Goal: Information Seeking & Learning: Learn about a topic

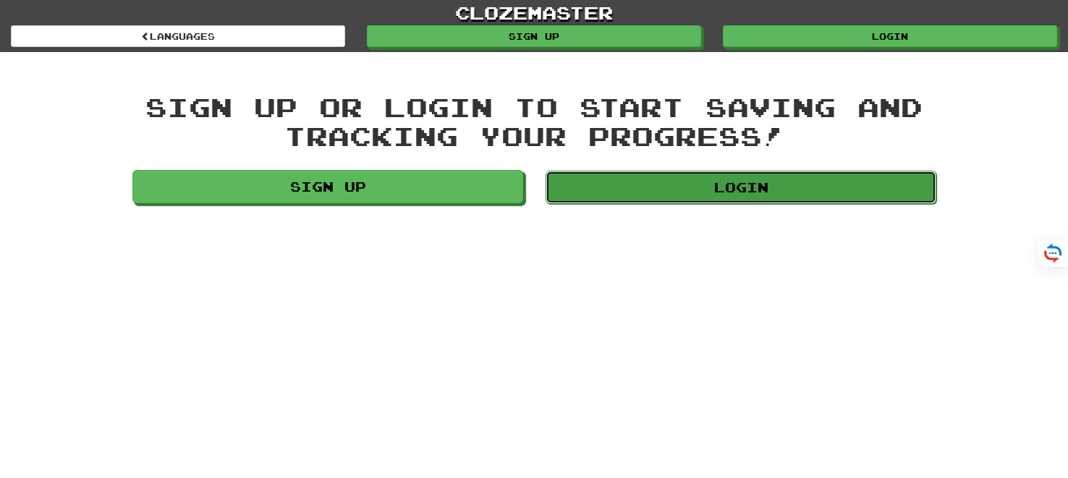
click at [712, 182] on link "Login" at bounding box center [740, 187] width 391 height 33
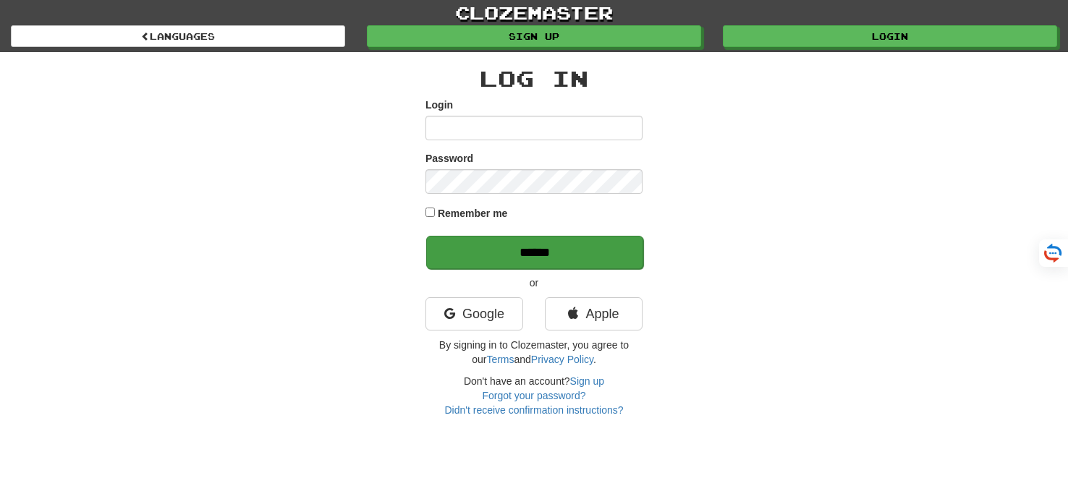
type input "*******"
click at [545, 252] on input "******" at bounding box center [534, 252] width 217 height 33
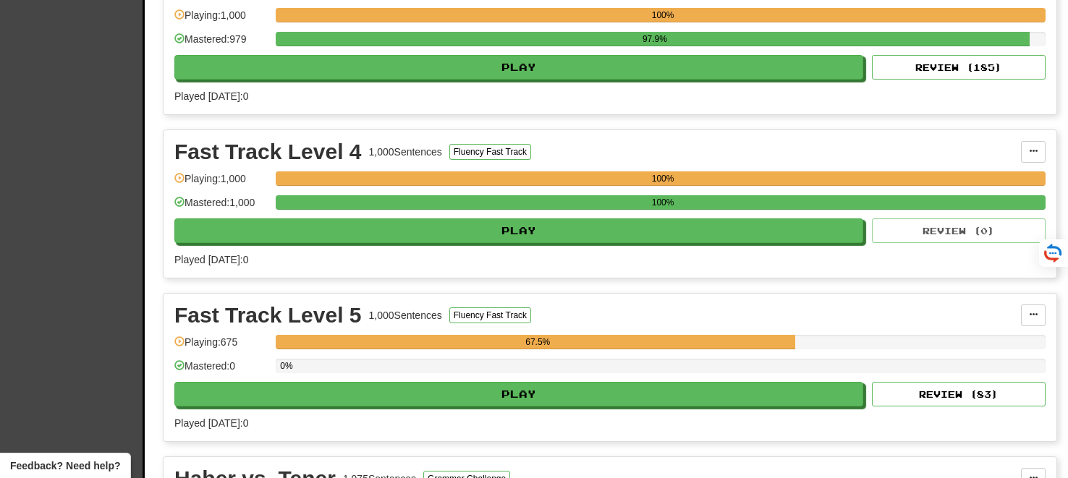
scroll to position [2171, 0]
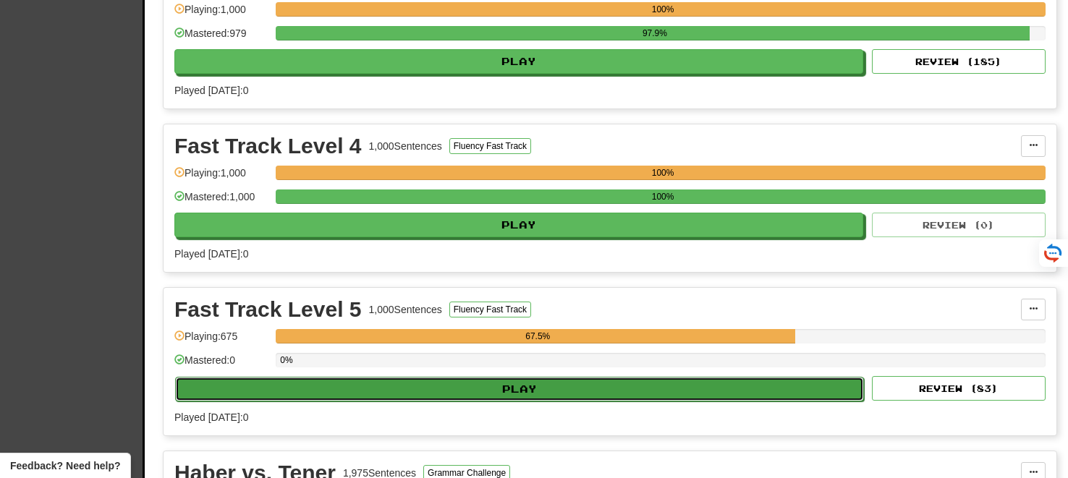
click at [521, 379] on button "Play" at bounding box center [519, 389] width 689 height 25
select select "**"
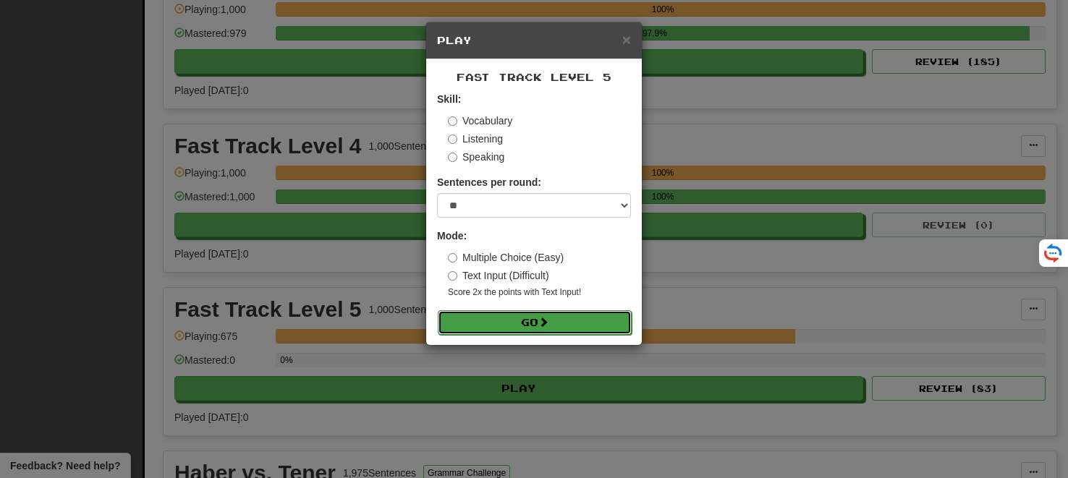
click at [520, 321] on button "Go" at bounding box center [535, 322] width 194 height 25
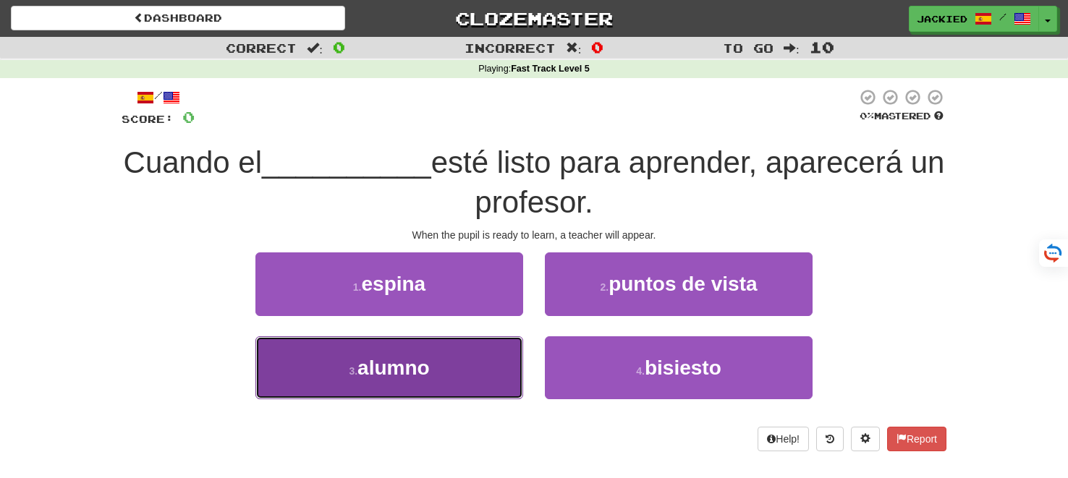
click at [404, 347] on button "3 . alumno" at bounding box center [389, 367] width 268 height 63
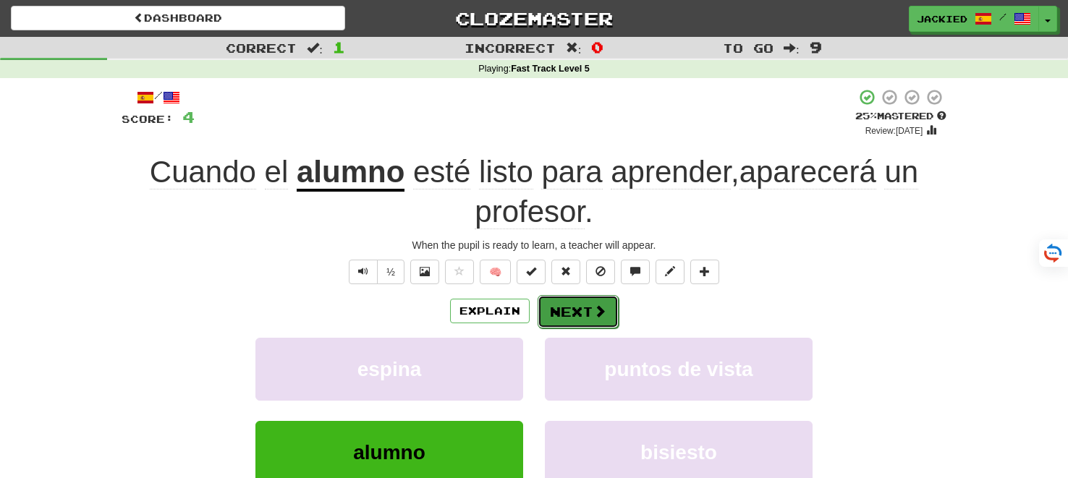
click at [589, 314] on button "Next" at bounding box center [577, 311] width 81 height 33
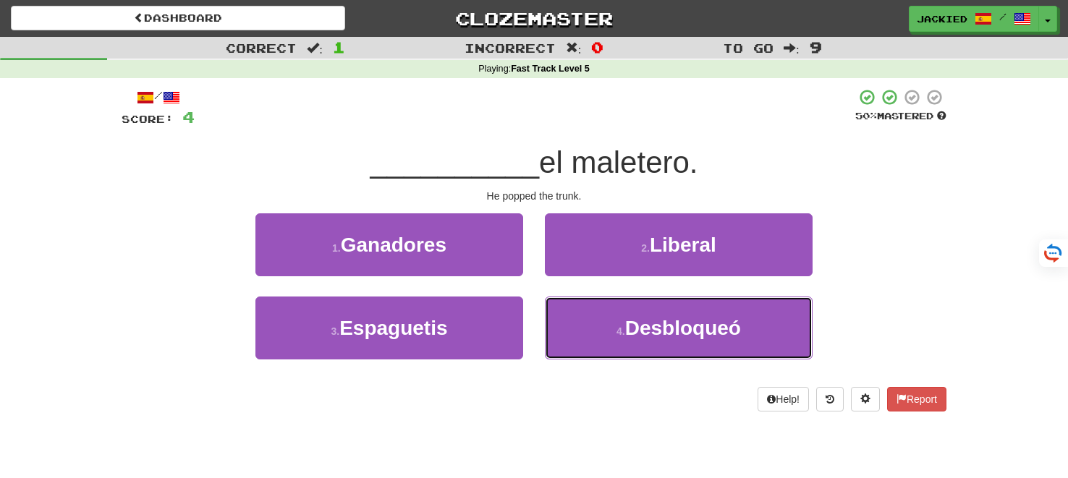
click at [589, 314] on button "4 . Desbloqueó" at bounding box center [679, 328] width 268 height 63
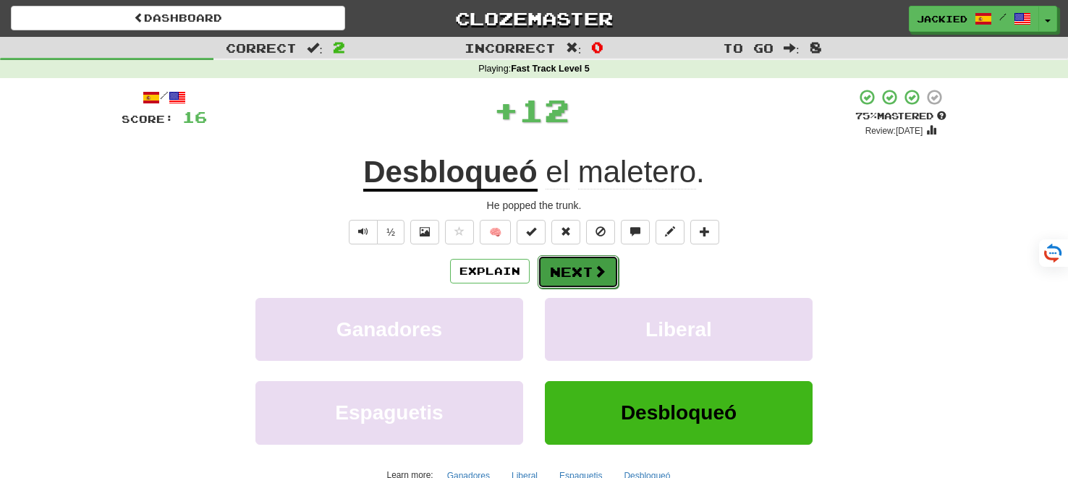
click at [558, 284] on button "Next" at bounding box center [577, 271] width 81 height 33
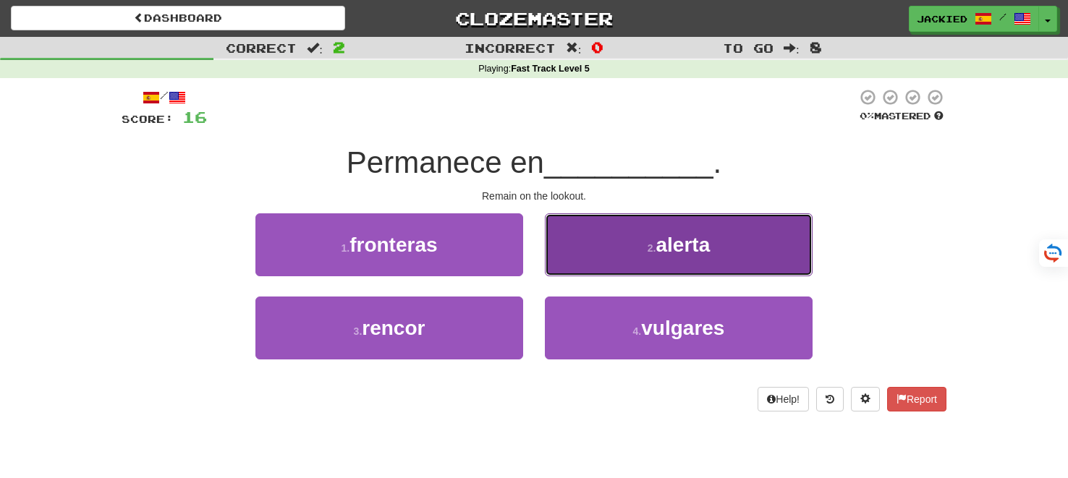
click at [590, 239] on button "2 . alerta" at bounding box center [679, 244] width 268 height 63
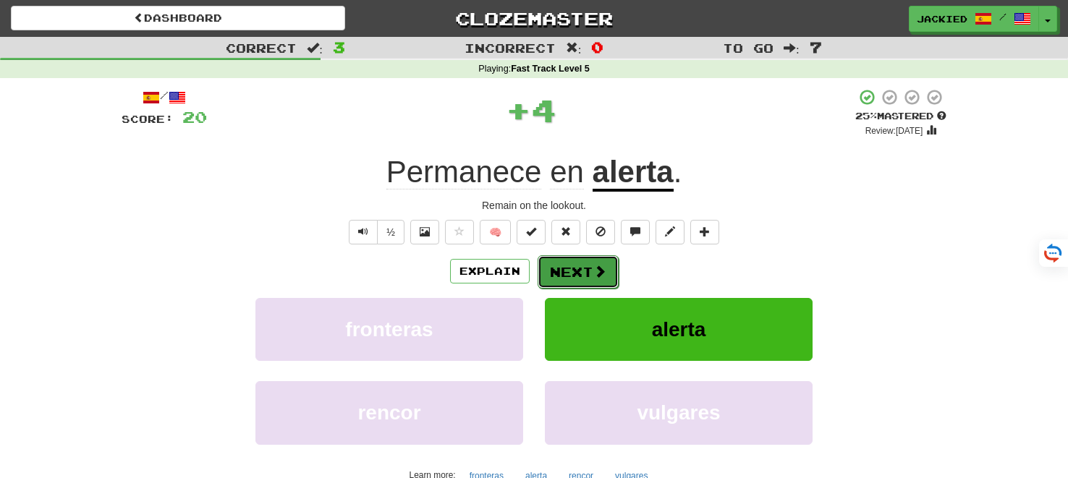
click at [565, 271] on button "Next" at bounding box center [577, 271] width 81 height 33
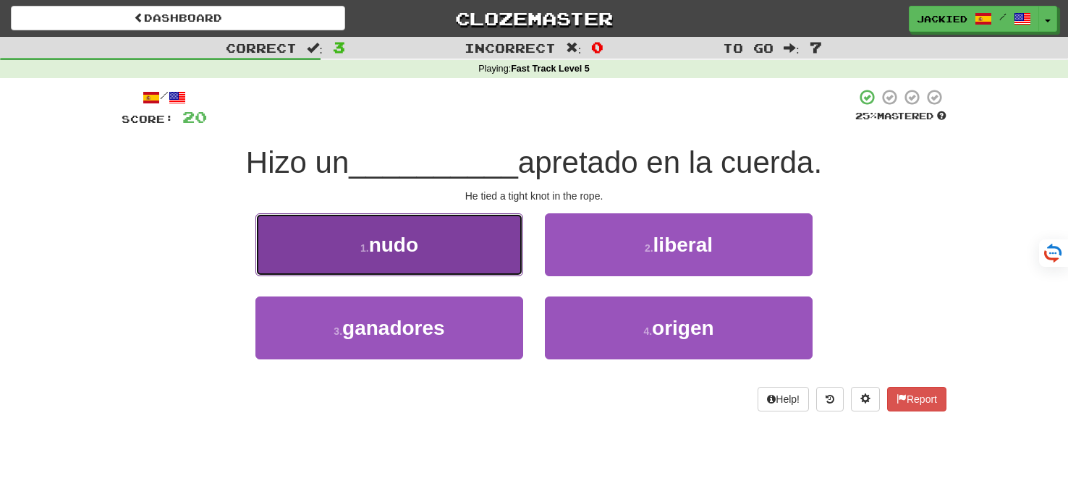
click at [430, 242] on button "1 . nudo" at bounding box center [389, 244] width 268 height 63
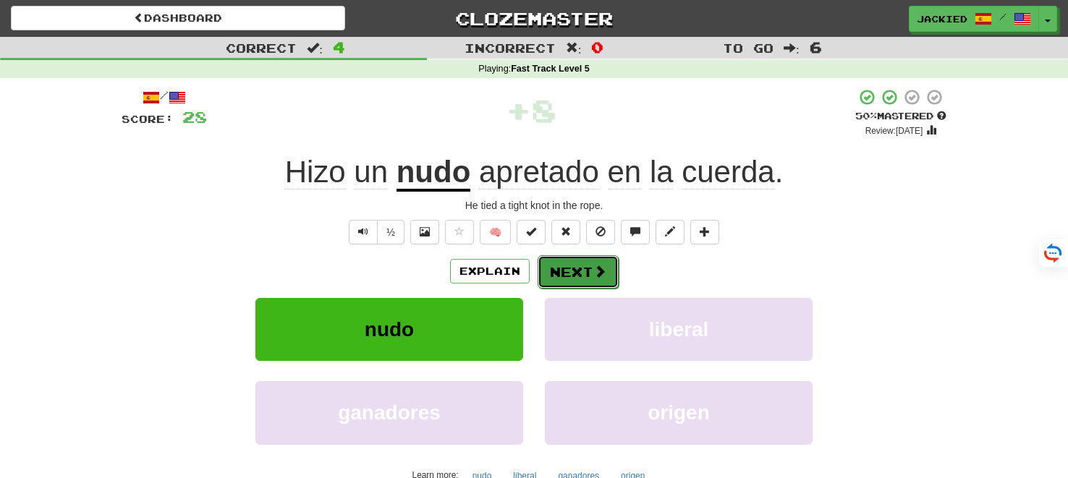
click at [555, 269] on button "Next" at bounding box center [577, 271] width 81 height 33
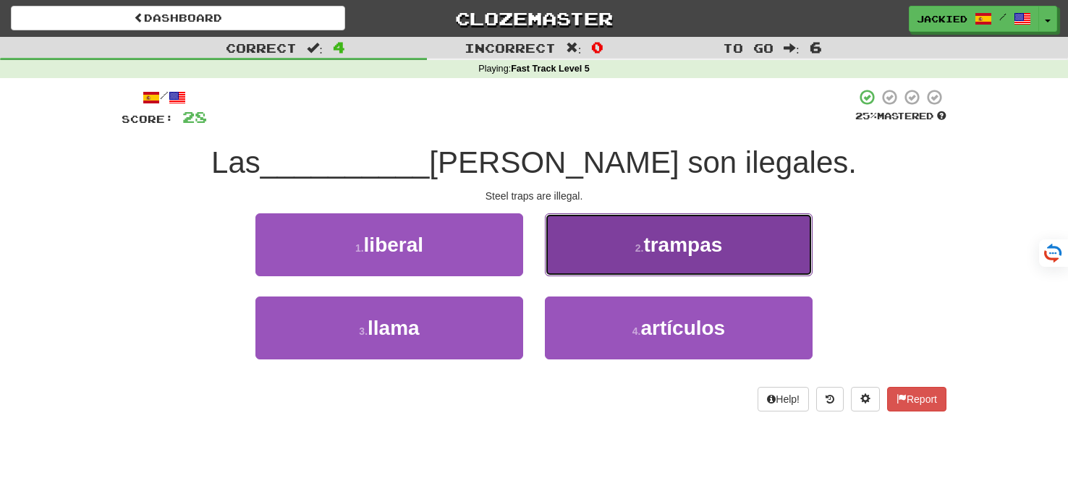
click at [630, 244] on button "2 . trampas" at bounding box center [679, 244] width 268 height 63
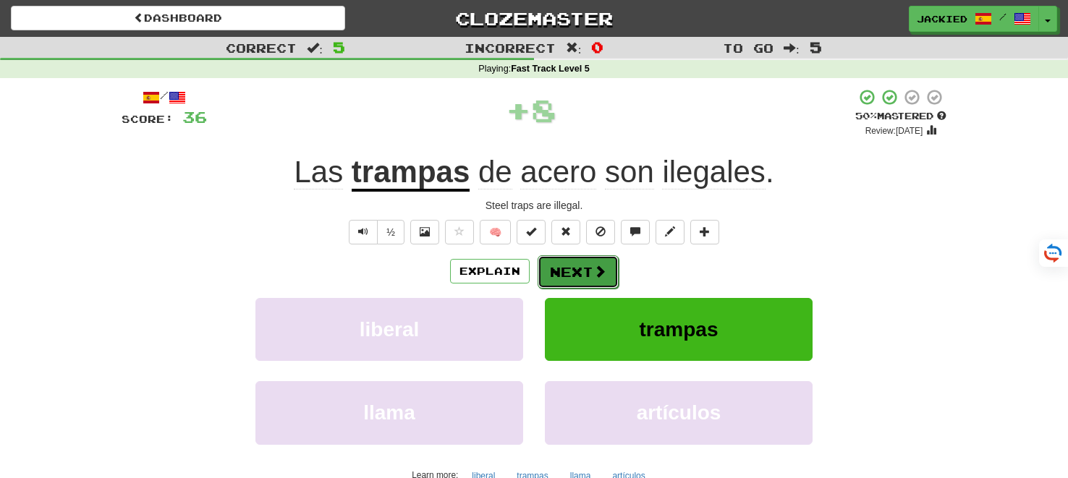
click at [548, 276] on button "Next" at bounding box center [577, 271] width 81 height 33
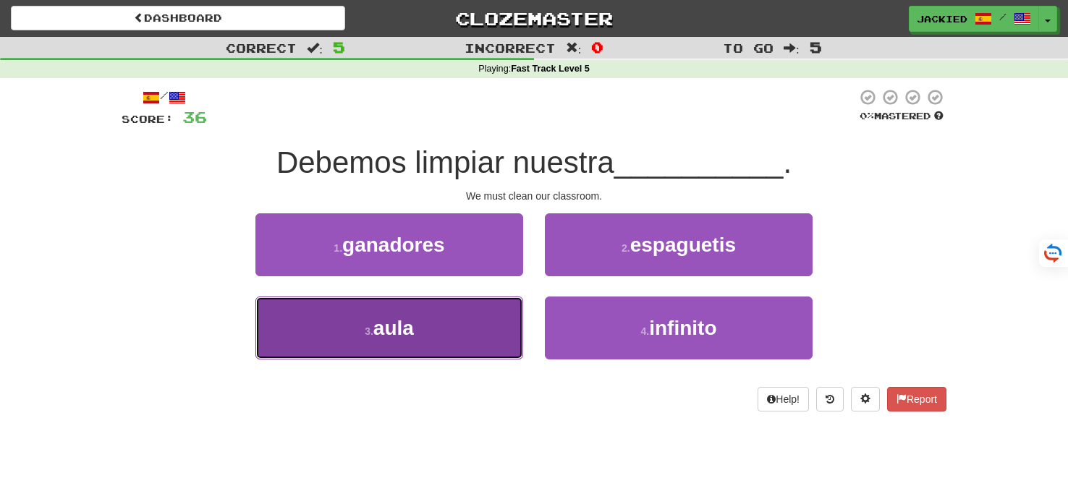
click at [451, 315] on button "3 . aula" at bounding box center [389, 328] width 268 height 63
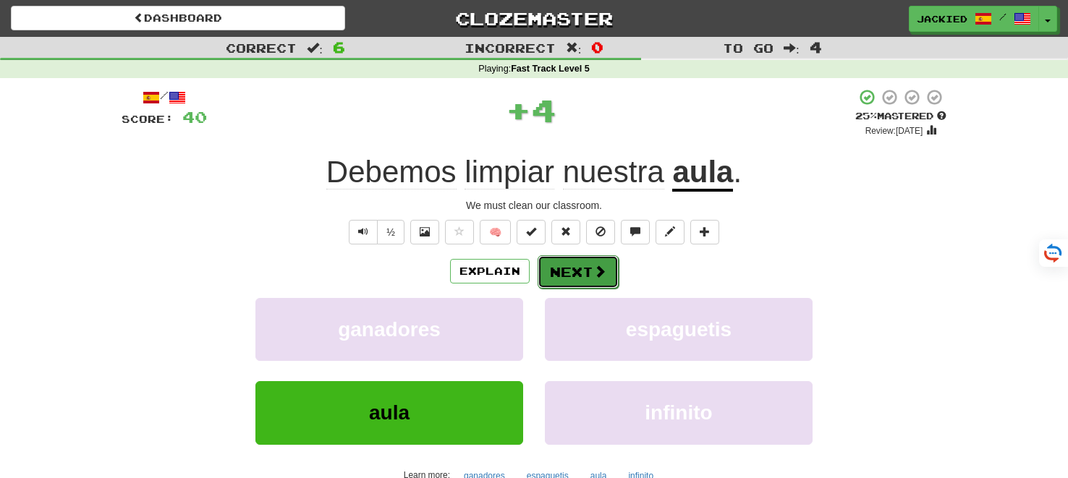
click at [570, 270] on button "Next" at bounding box center [577, 271] width 81 height 33
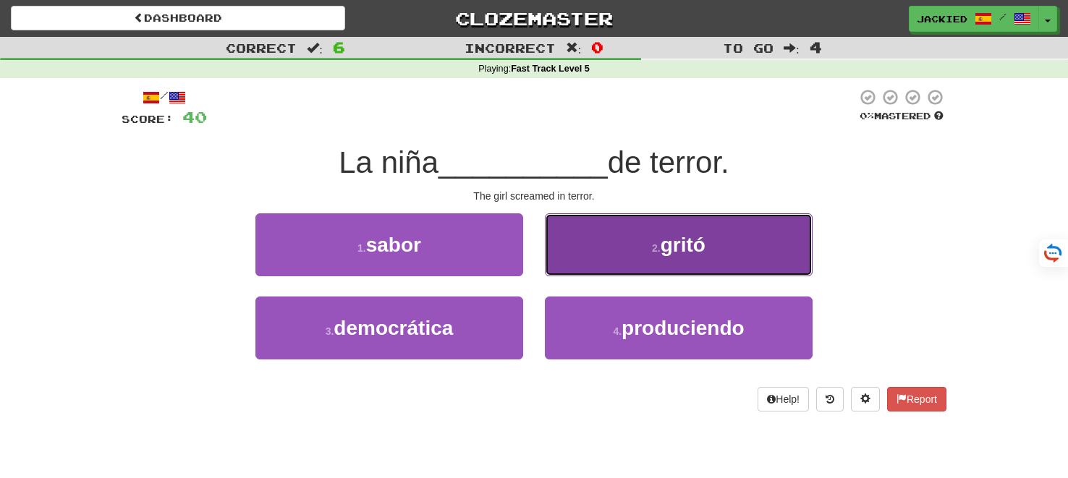
click at [685, 239] on span "gritó" at bounding box center [682, 245] width 45 height 22
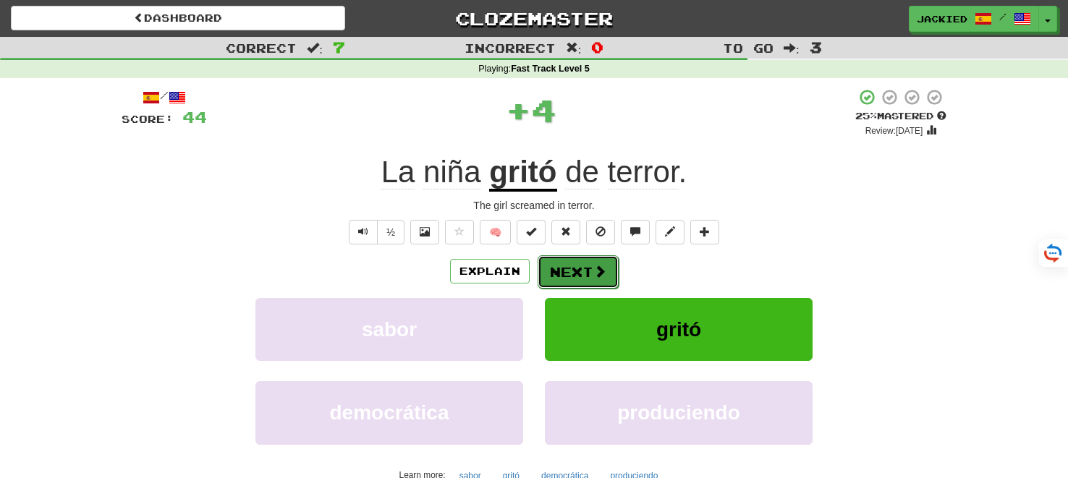
click at [580, 272] on button "Next" at bounding box center [577, 271] width 81 height 33
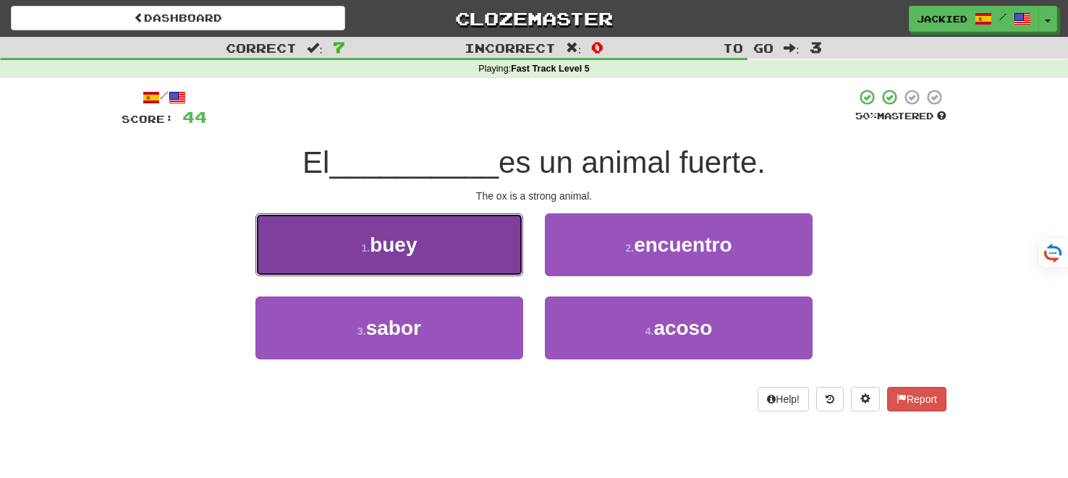
click at [425, 229] on button "1 . buey" at bounding box center [389, 244] width 268 height 63
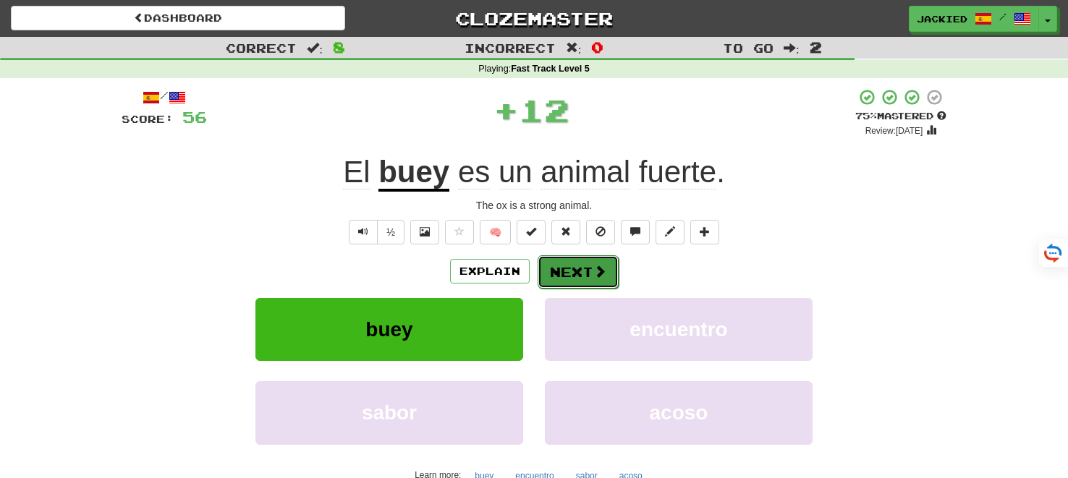
click at [558, 277] on button "Next" at bounding box center [577, 271] width 81 height 33
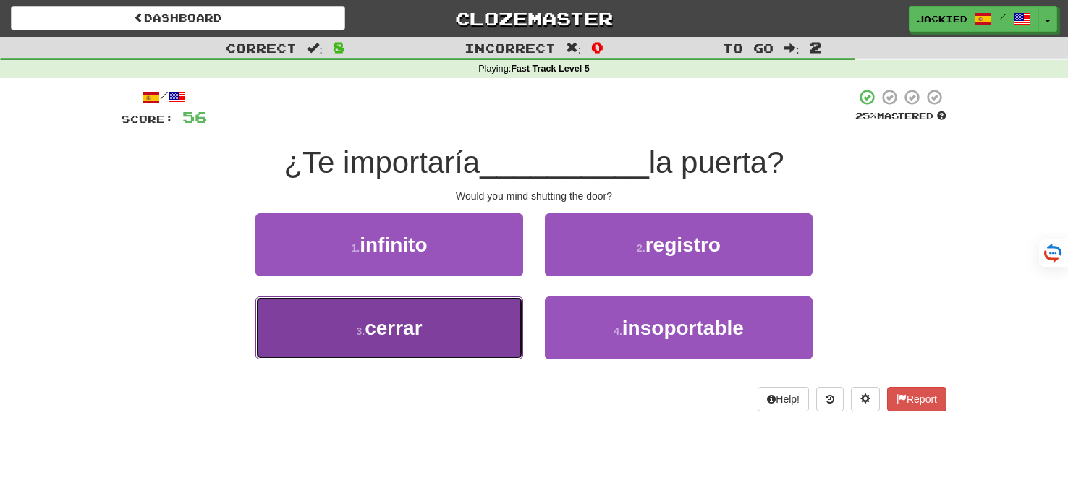
click at [456, 328] on button "3 . cerrar" at bounding box center [389, 328] width 268 height 63
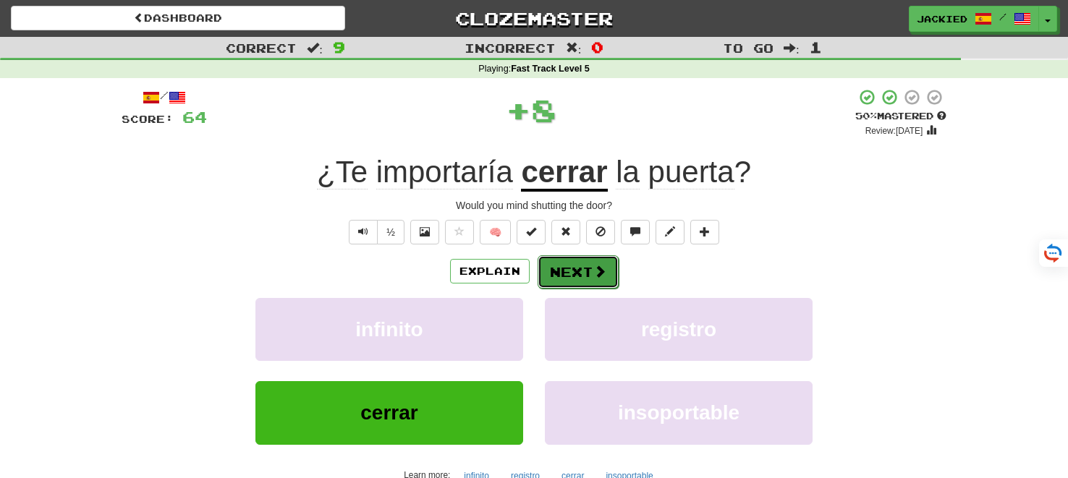
click at [567, 284] on button "Next" at bounding box center [577, 271] width 81 height 33
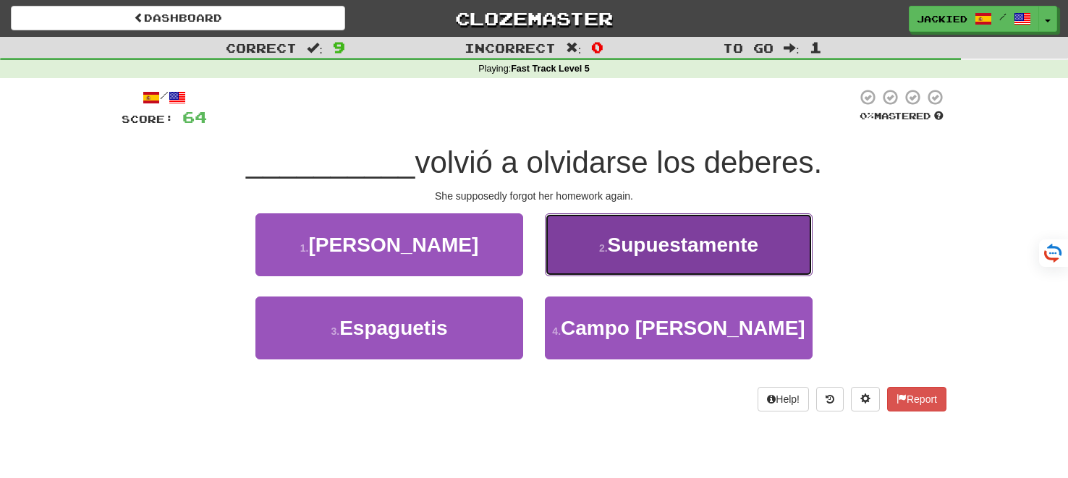
click at [623, 247] on span "Supuestamente" at bounding box center [683, 245] width 151 height 22
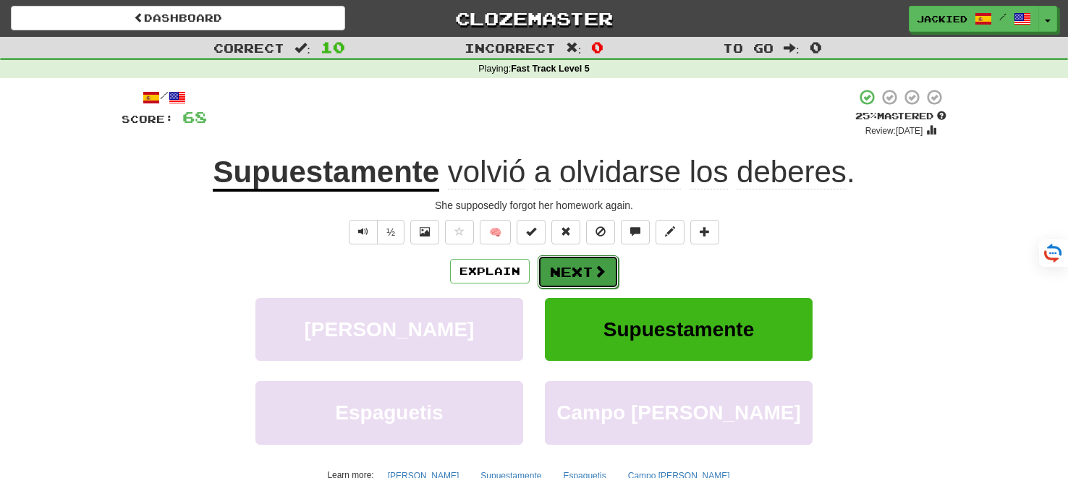
click at [579, 270] on button "Next" at bounding box center [577, 271] width 81 height 33
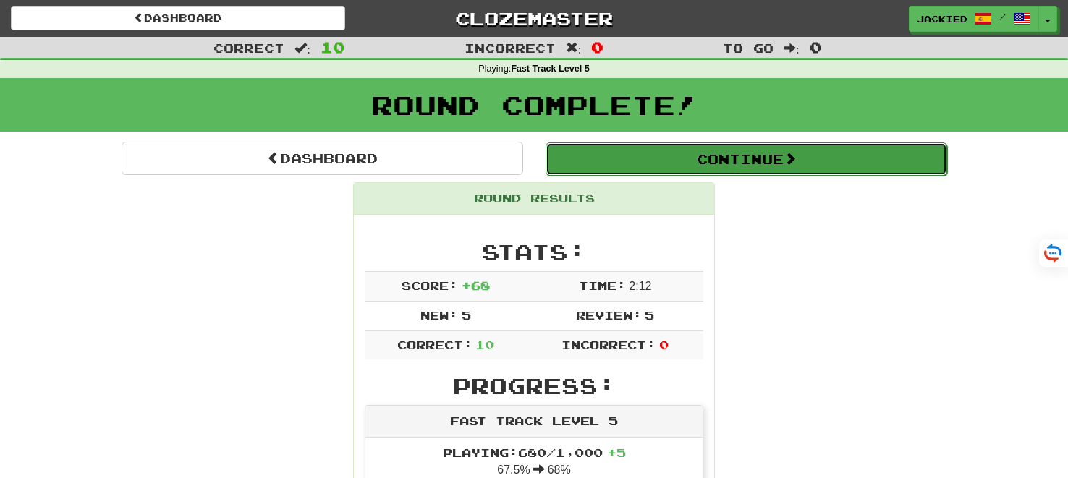
click at [746, 160] on button "Continue" at bounding box center [745, 158] width 401 height 33
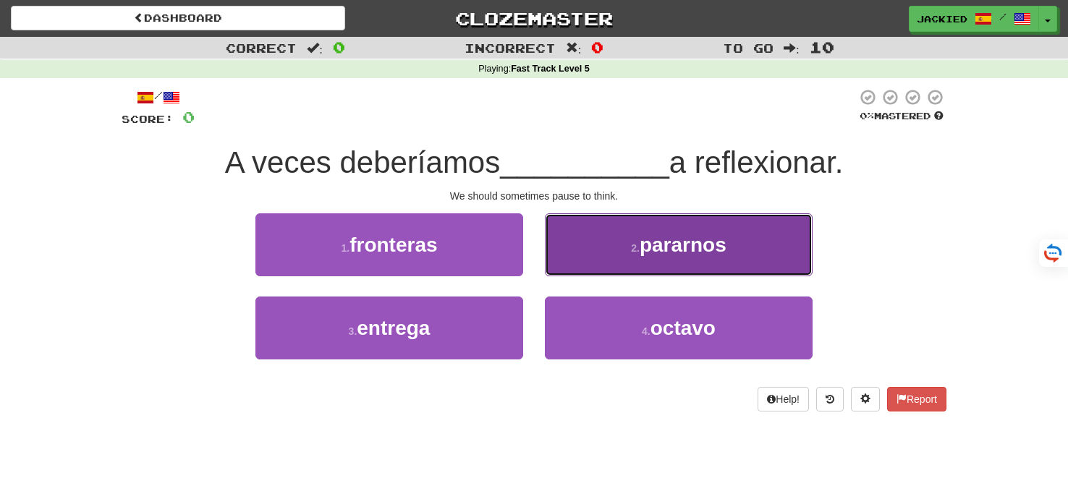
click at [701, 240] on span "pararnos" at bounding box center [682, 245] width 87 height 22
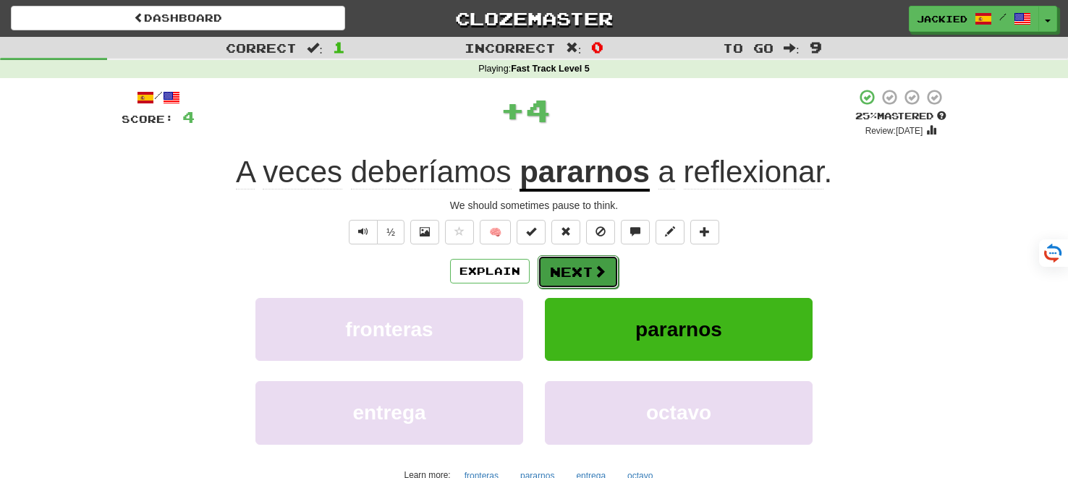
click at [563, 266] on button "Next" at bounding box center [577, 271] width 81 height 33
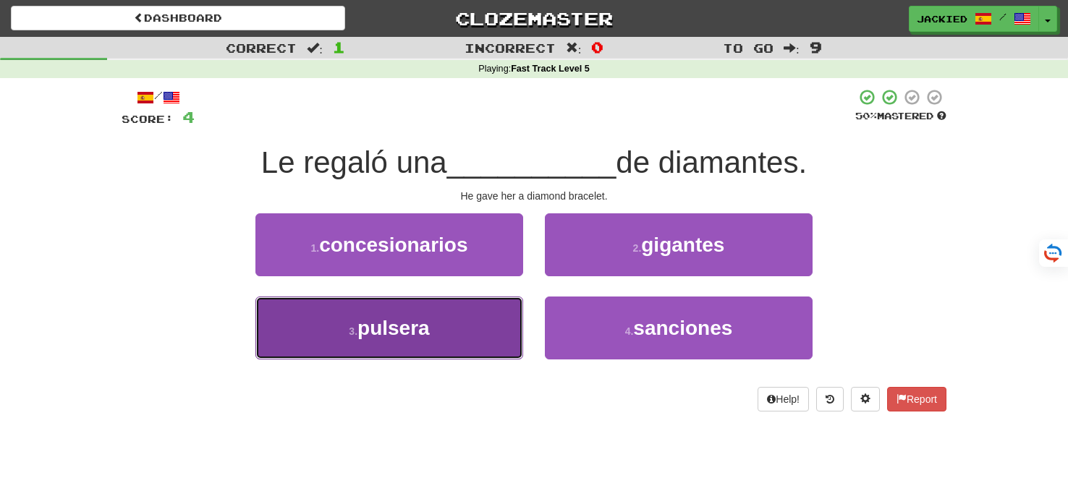
click at [433, 344] on button "3 . pulsera" at bounding box center [389, 328] width 268 height 63
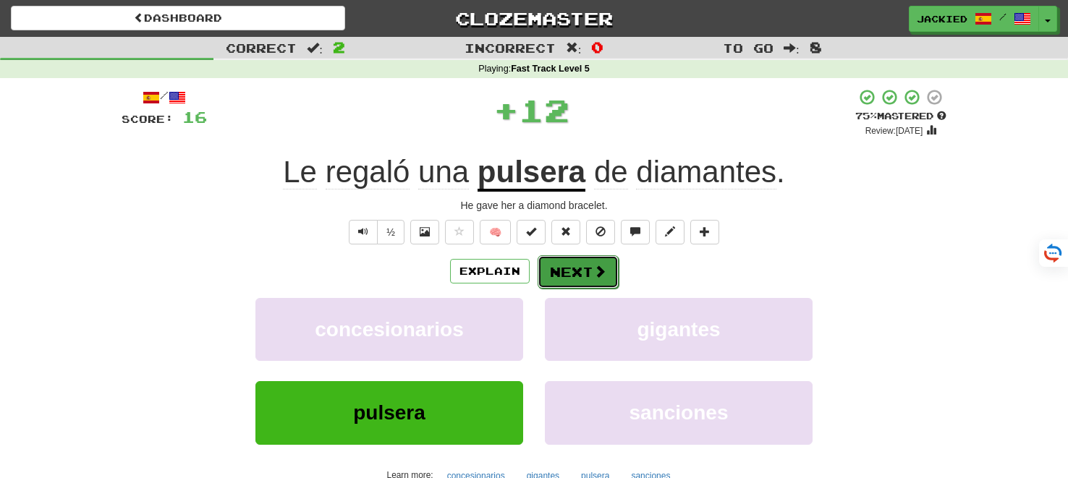
click at [565, 272] on button "Next" at bounding box center [577, 271] width 81 height 33
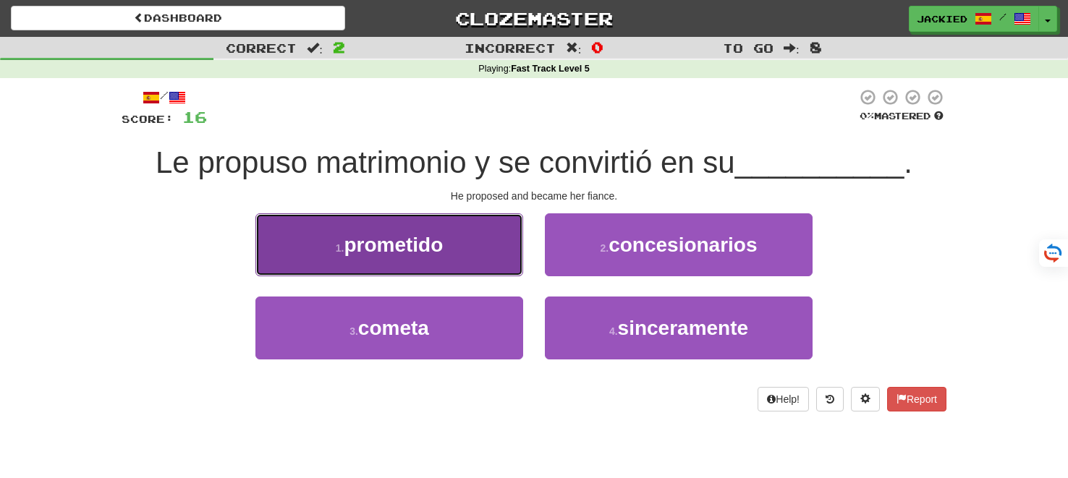
click at [497, 257] on button "1 . prometido" at bounding box center [389, 244] width 268 height 63
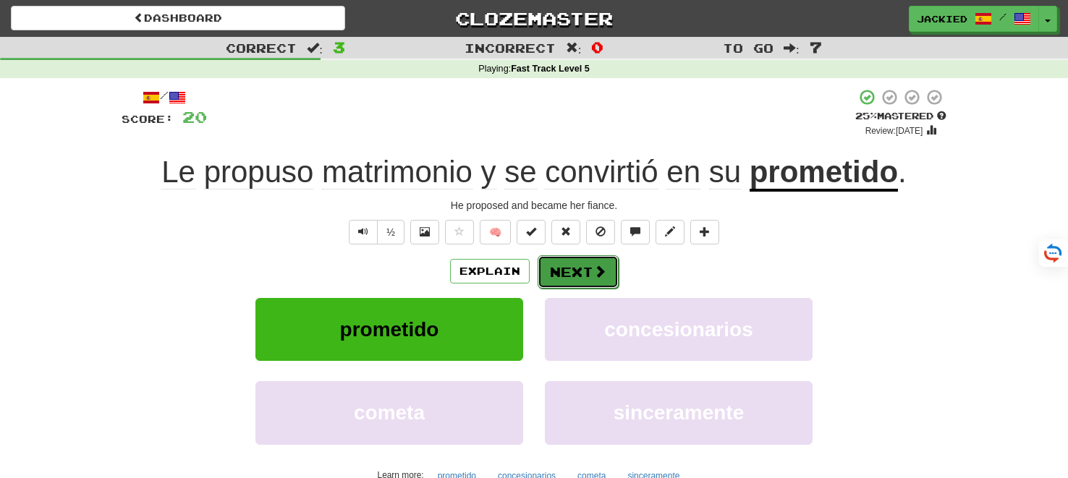
click at [577, 268] on button "Next" at bounding box center [577, 271] width 81 height 33
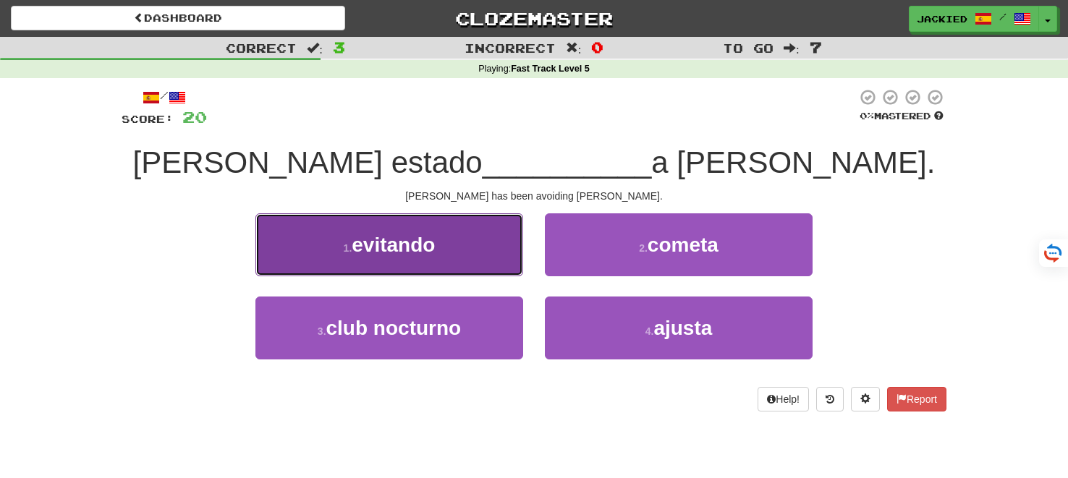
click at [426, 251] on span "evitando" at bounding box center [393, 245] width 83 height 22
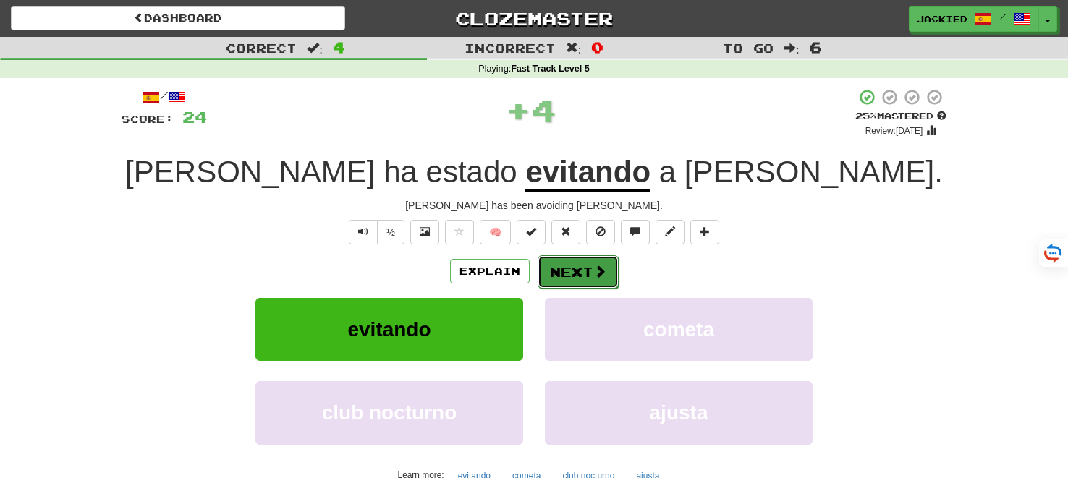
click at [568, 271] on button "Next" at bounding box center [577, 271] width 81 height 33
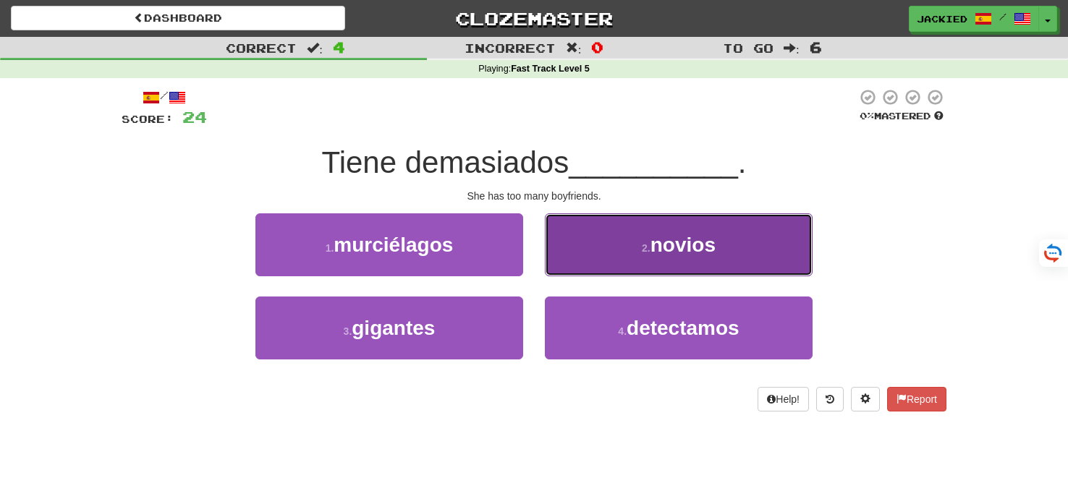
click at [629, 233] on button "2 . novios" at bounding box center [679, 244] width 268 height 63
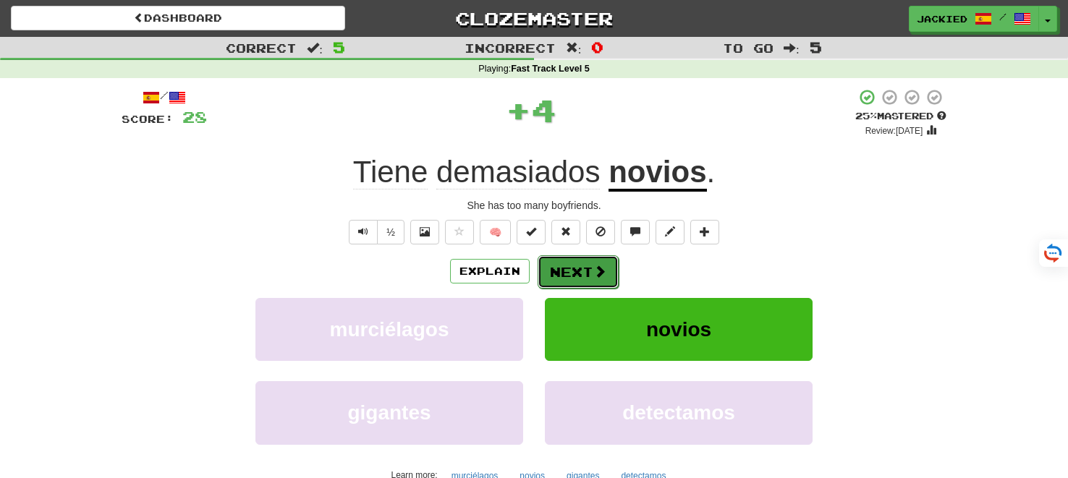
click at [559, 266] on button "Next" at bounding box center [577, 271] width 81 height 33
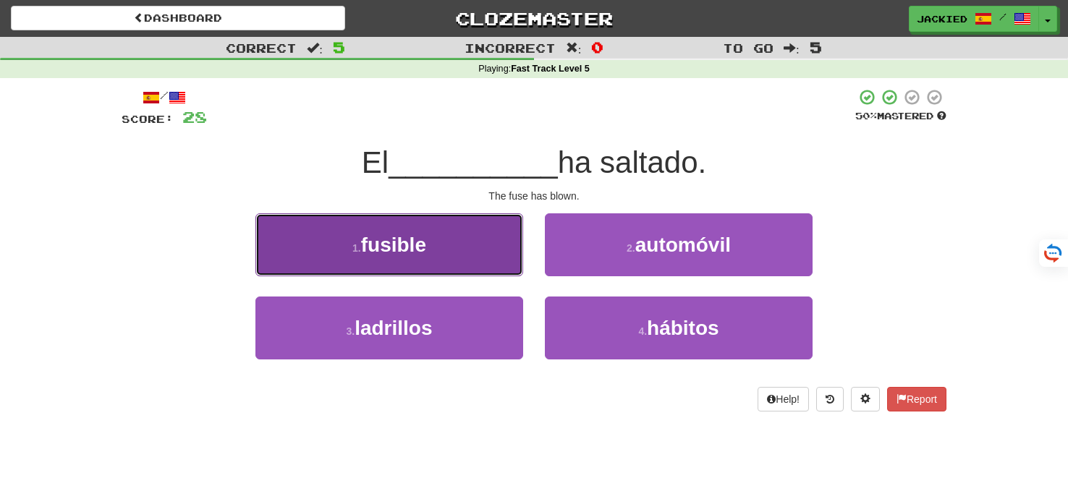
click at [381, 234] on span "fusible" at bounding box center [393, 245] width 65 height 22
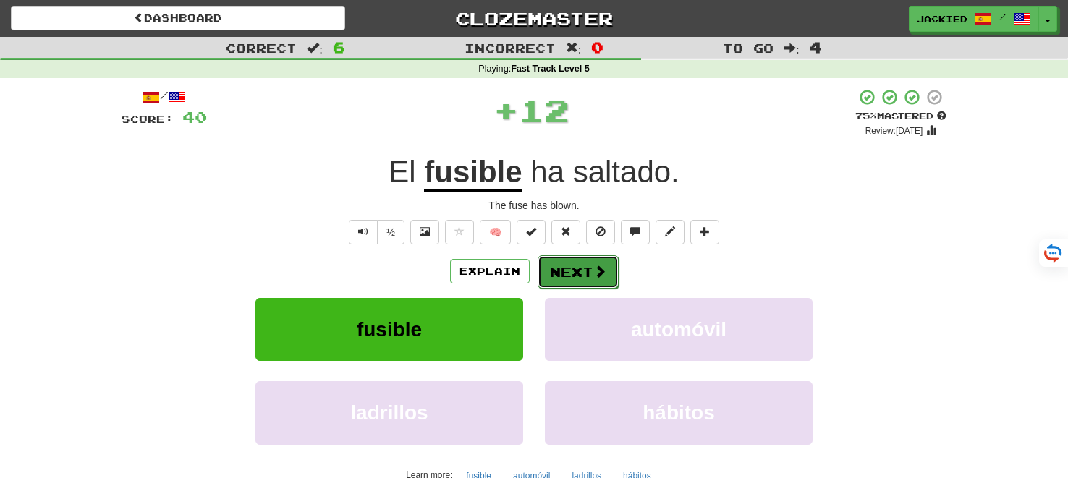
click at [555, 267] on button "Next" at bounding box center [577, 271] width 81 height 33
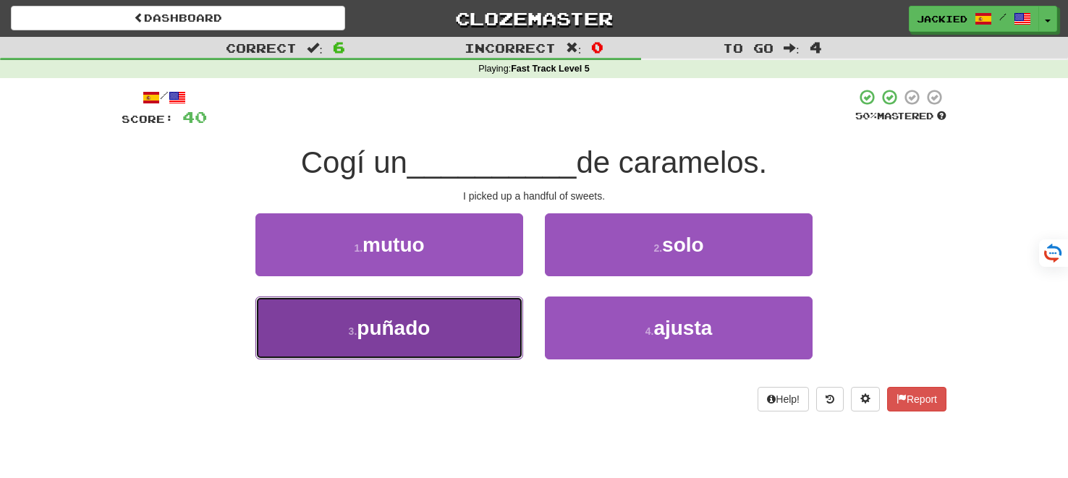
click at [405, 305] on button "3 . puñado" at bounding box center [389, 328] width 268 height 63
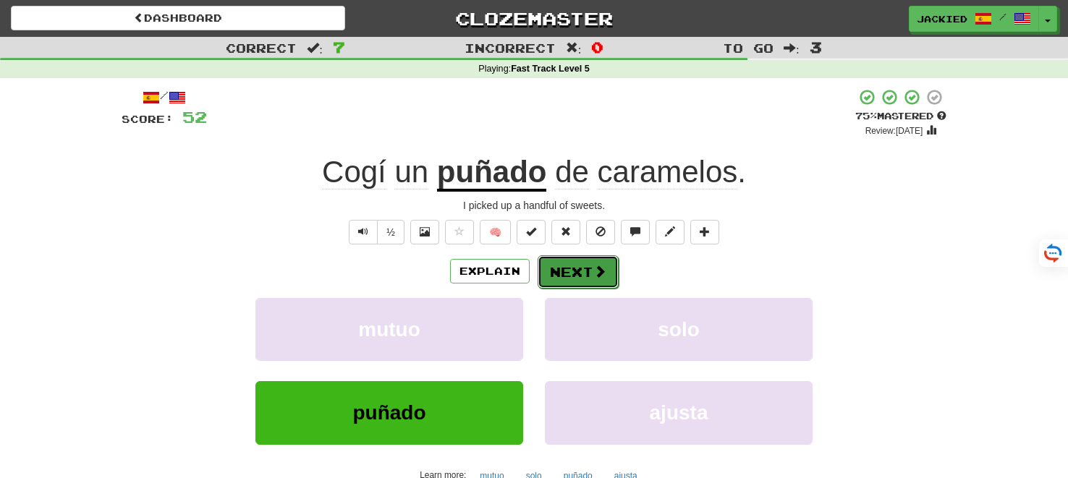
click at [570, 275] on button "Next" at bounding box center [577, 271] width 81 height 33
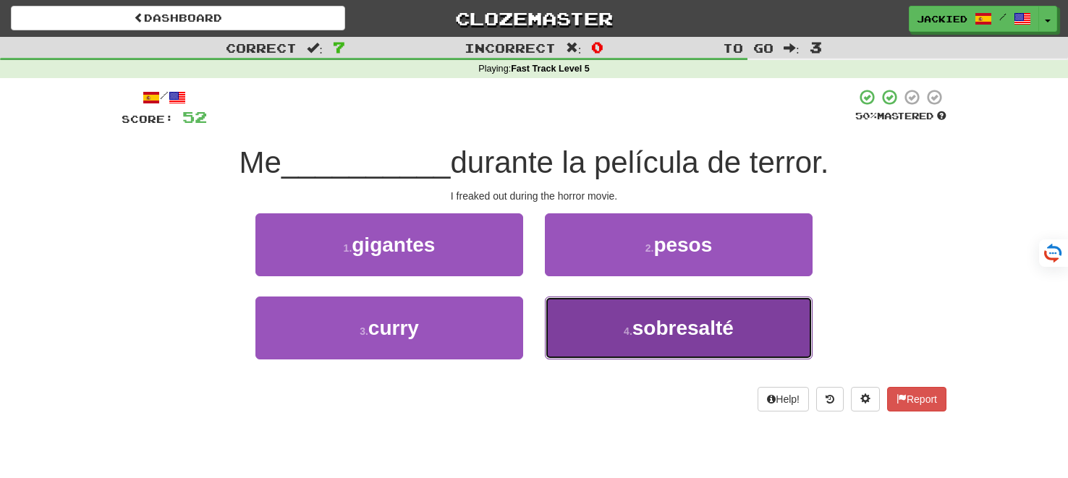
click at [621, 316] on button "4 . sobresalté" at bounding box center [679, 328] width 268 height 63
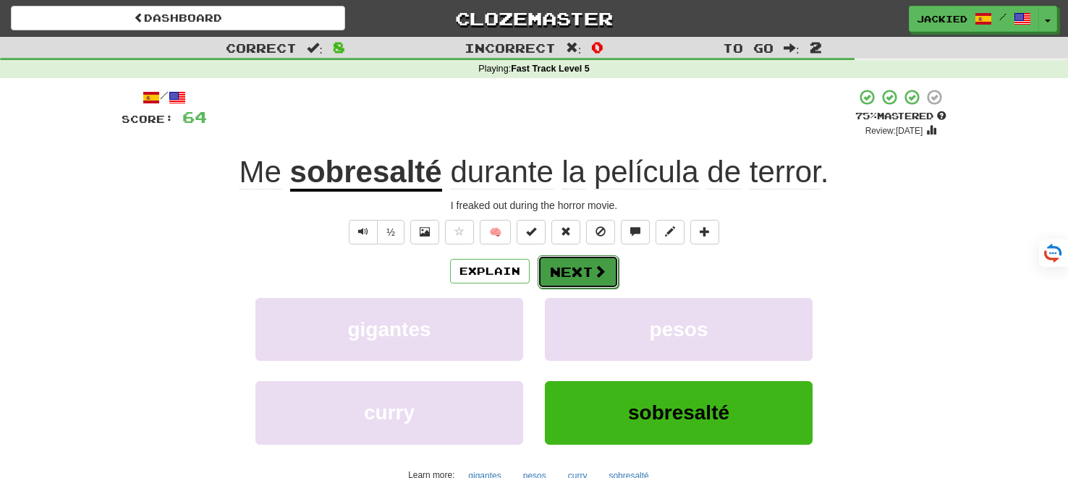
click at [564, 272] on button "Next" at bounding box center [577, 271] width 81 height 33
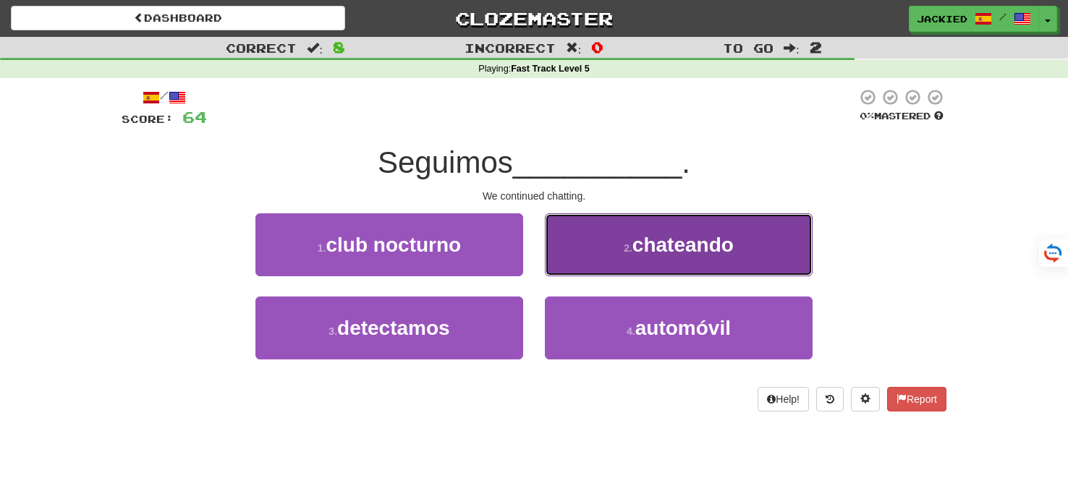
click at [678, 224] on button "2 . chateando" at bounding box center [679, 244] width 268 height 63
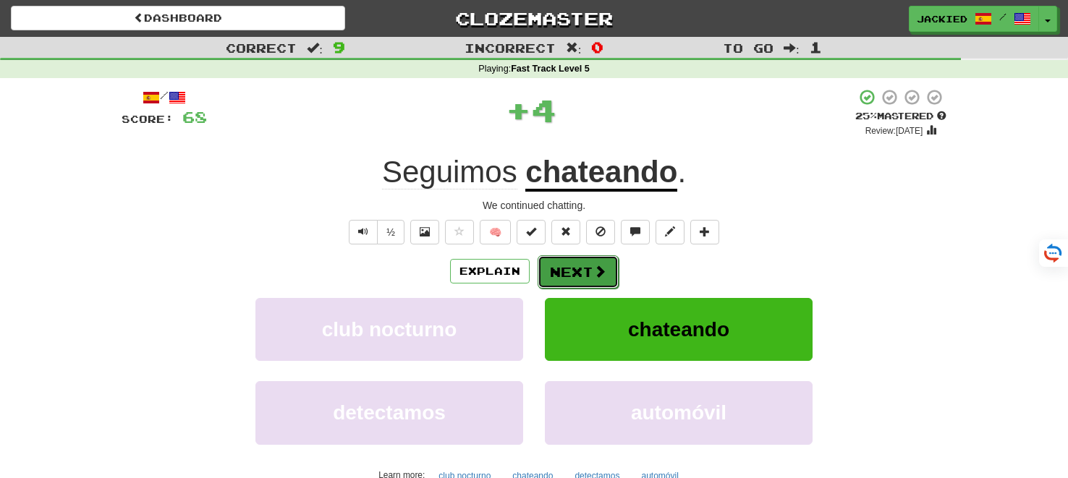
click at [570, 270] on button "Next" at bounding box center [577, 271] width 81 height 33
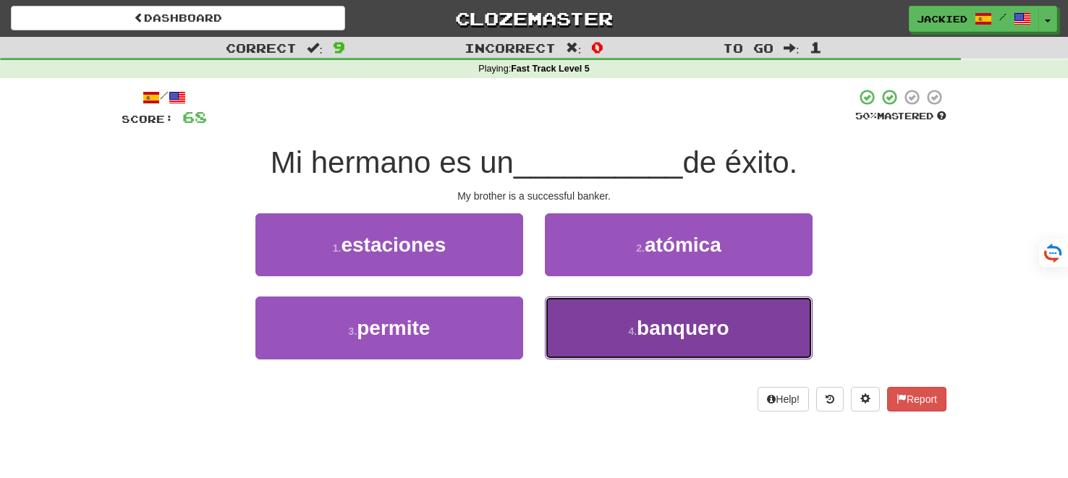
click at [602, 307] on button "4 . banquero" at bounding box center [679, 328] width 268 height 63
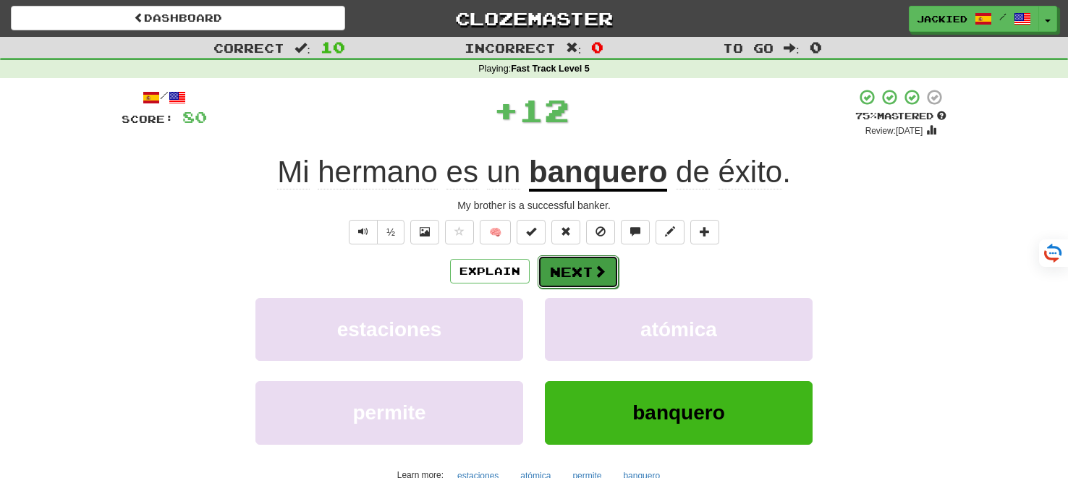
click at [572, 270] on button "Next" at bounding box center [577, 271] width 81 height 33
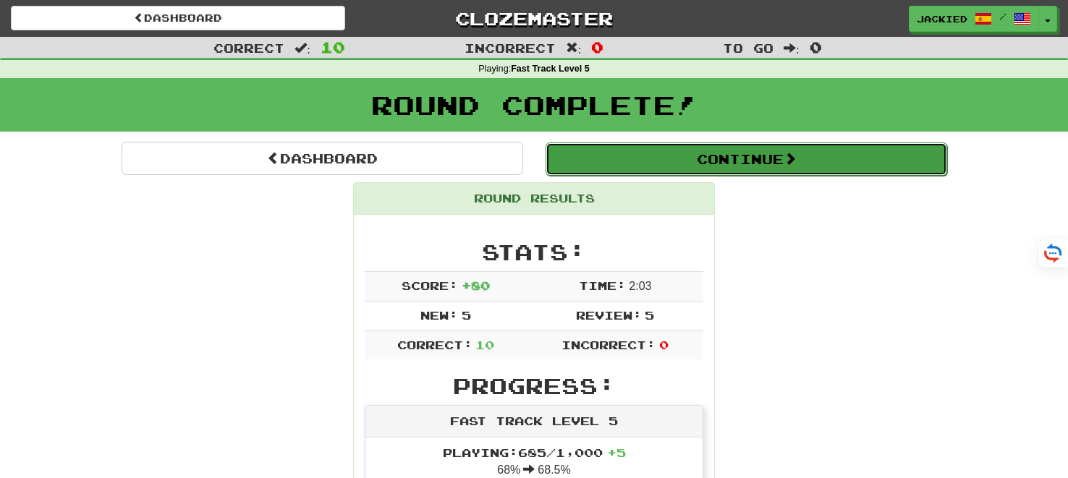
click at [647, 161] on button "Continue" at bounding box center [745, 158] width 401 height 33
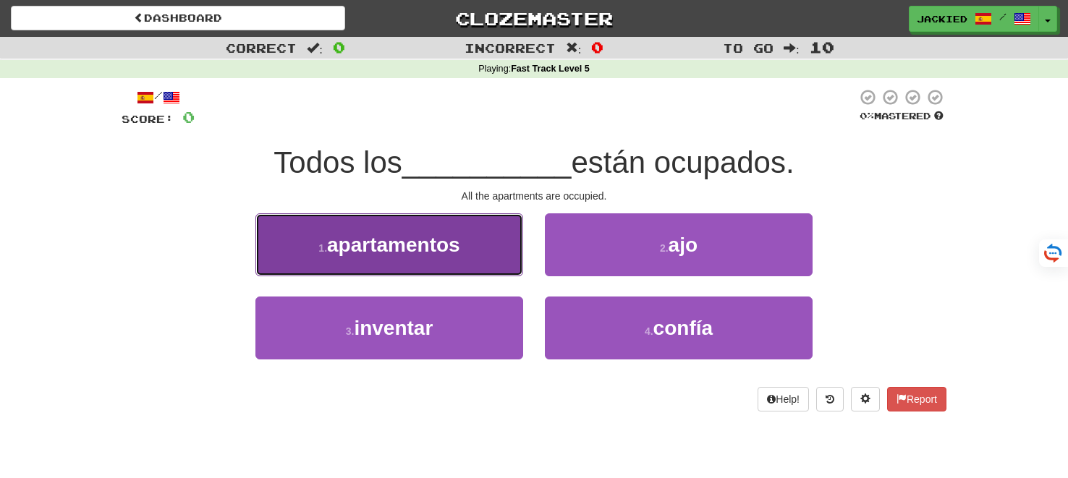
click at [440, 269] on button "1 . apartamentos" at bounding box center [389, 244] width 268 height 63
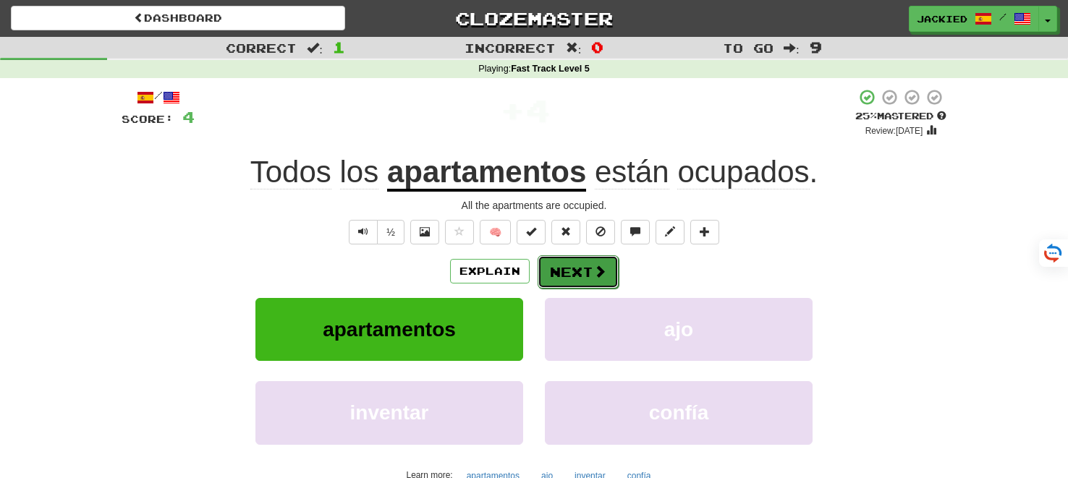
click at [562, 268] on button "Next" at bounding box center [577, 271] width 81 height 33
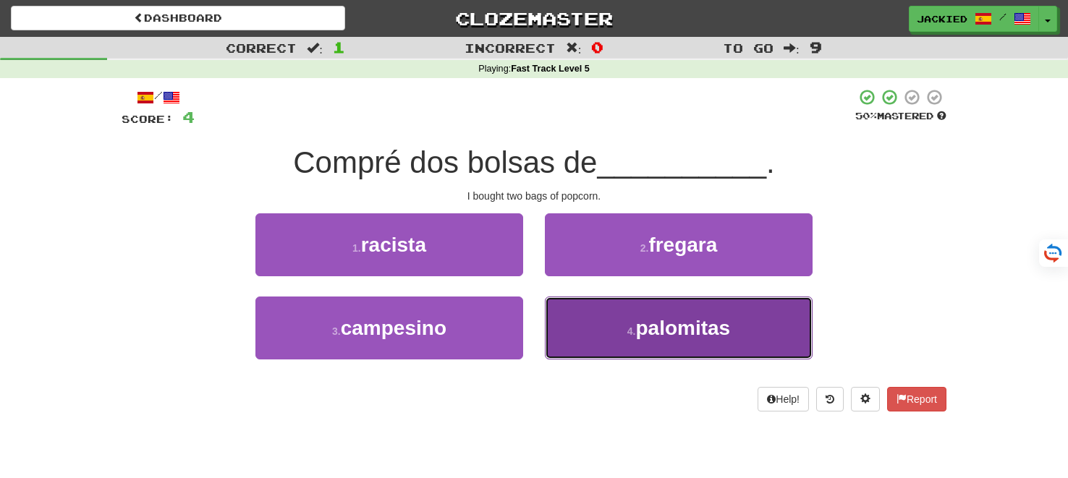
click at [614, 312] on button "4 . palomitas" at bounding box center [679, 328] width 268 height 63
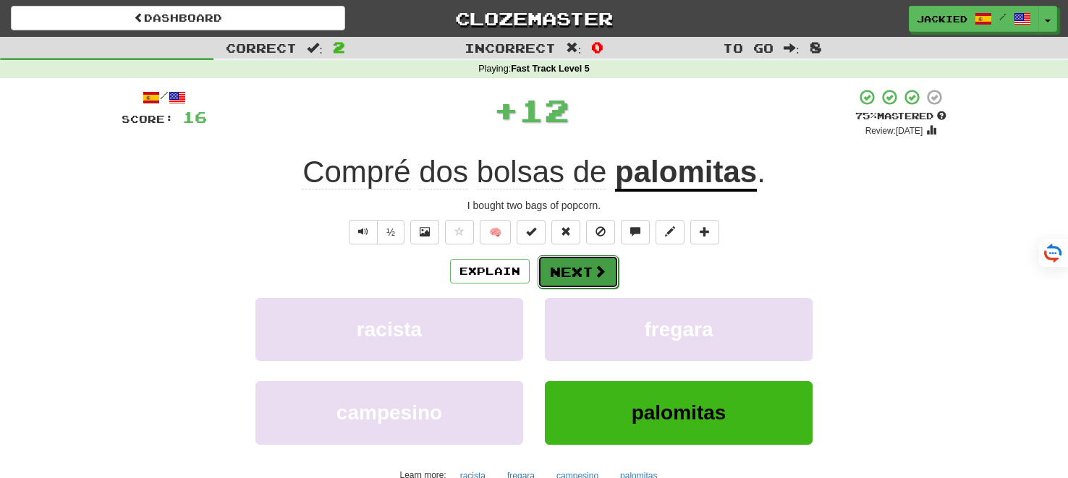
click at [571, 263] on button "Next" at bounding box center [577, 271] width 81 height 33
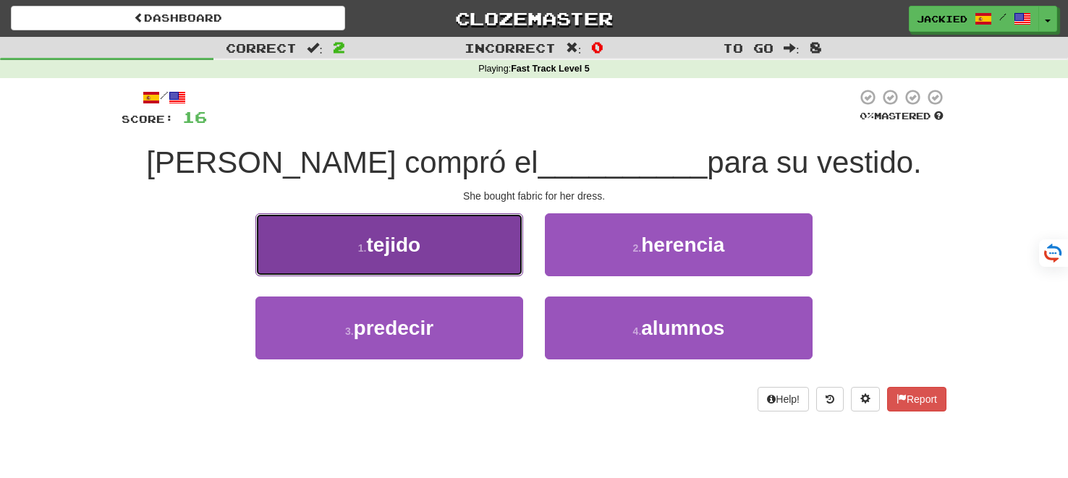
click at [455, 253] on button "1 . tejido" at bounding box center [389, 244] width 268 height 63
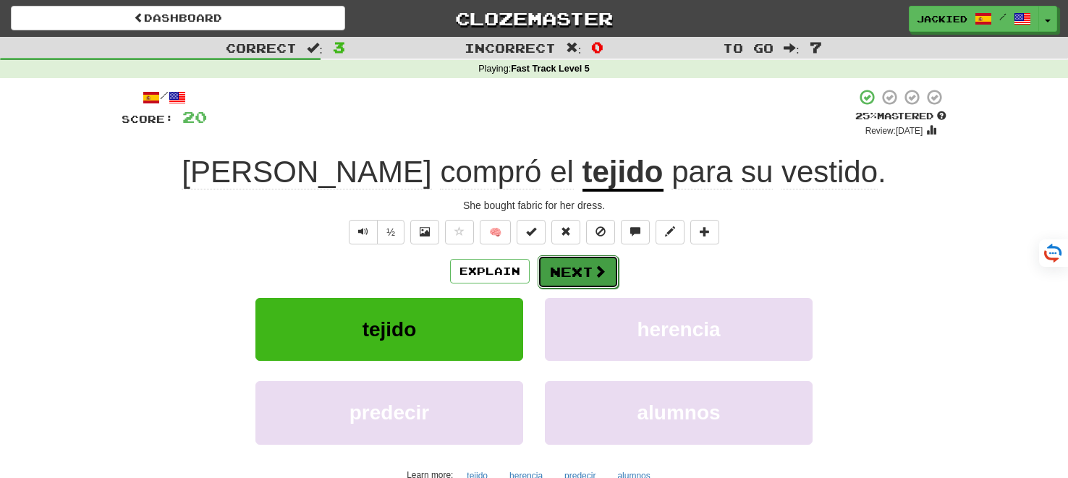
click at [560, 269] on button "Next" at bounding box center [577, 271] width 81 height 33
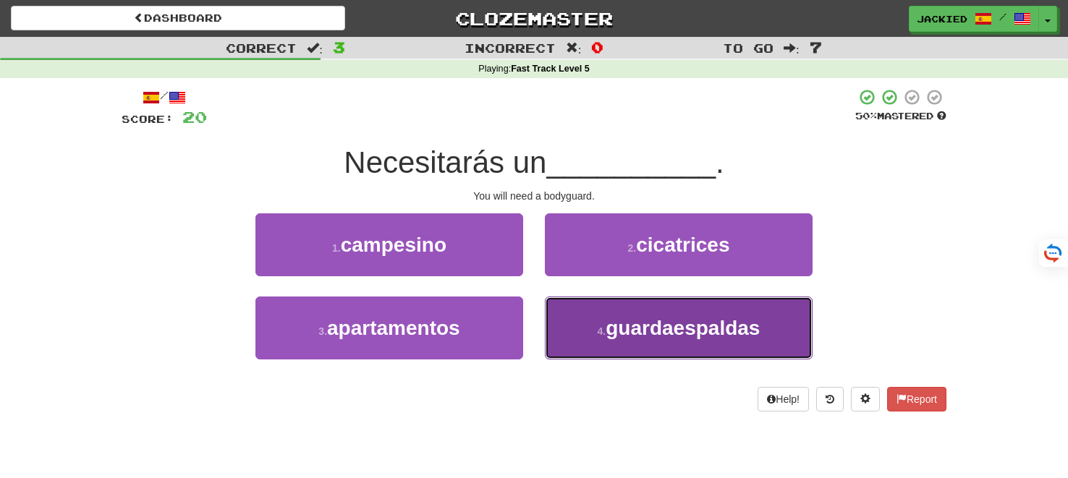
click at [642, 308] on button "4 . guardaespaldas" at bounding box center [679, 328] width 268 height 63
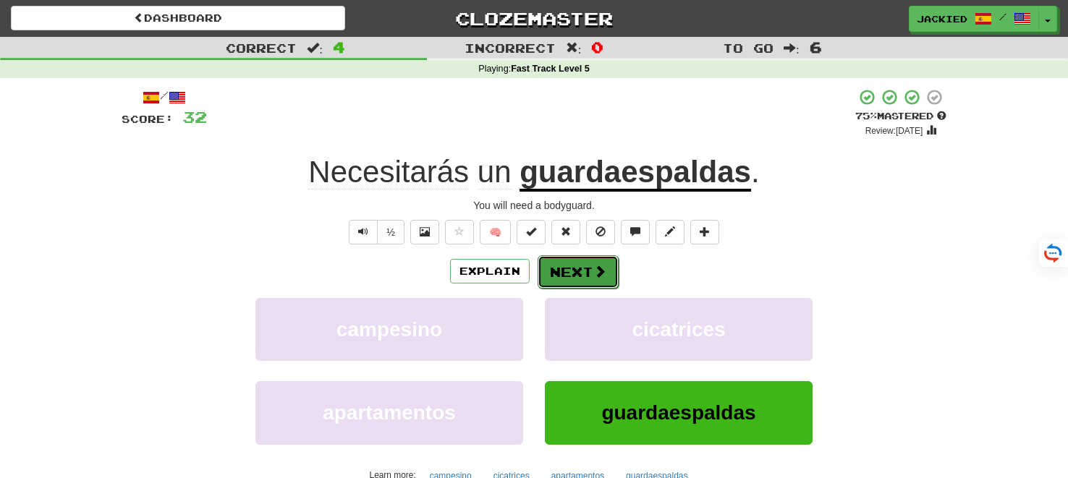
click at [554, 278] on button "Next" at bounding box center [577, 271] width 81 height 33
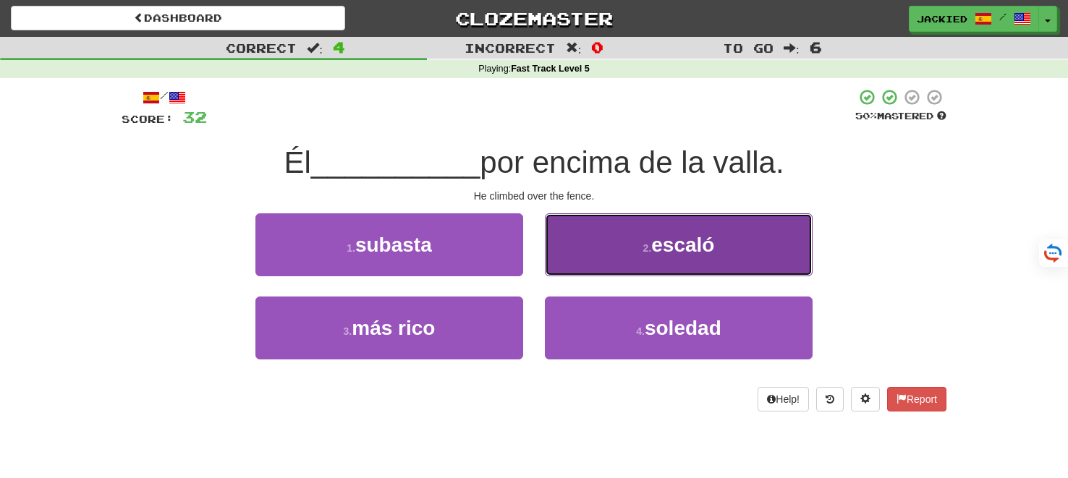
click at [615, 237] on button "2 . escaló" at bounding box center [679, 244] width 268 height 63
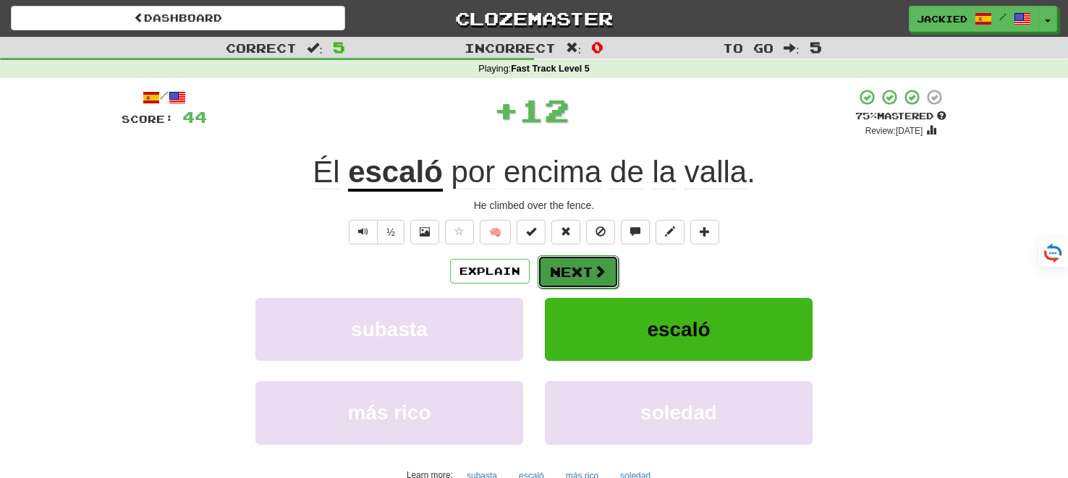
click at [564, 274] on button "Next" at bounding box center [577, 271] width 81 height 33
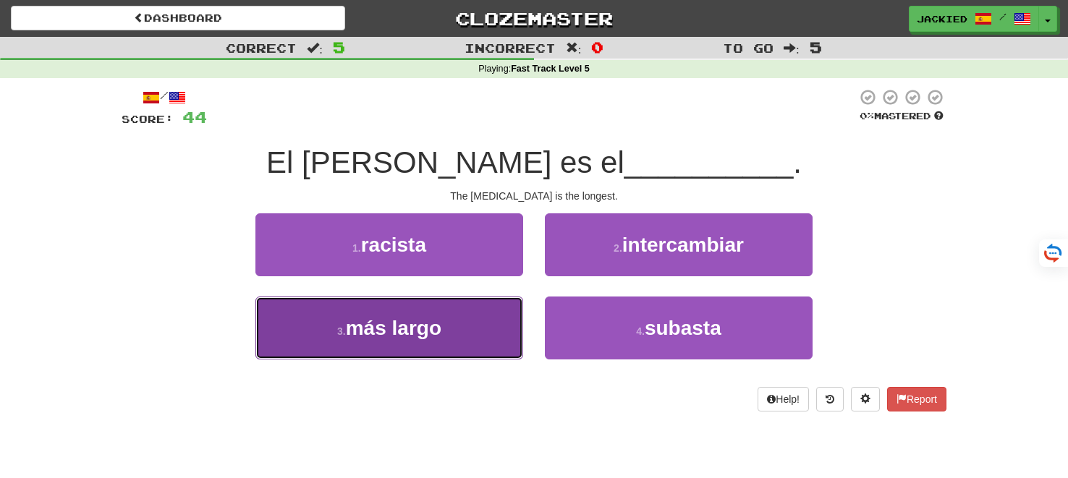
click at [425, 323] on span "más largo" at bounding box center [393, 328] width 95 height 22
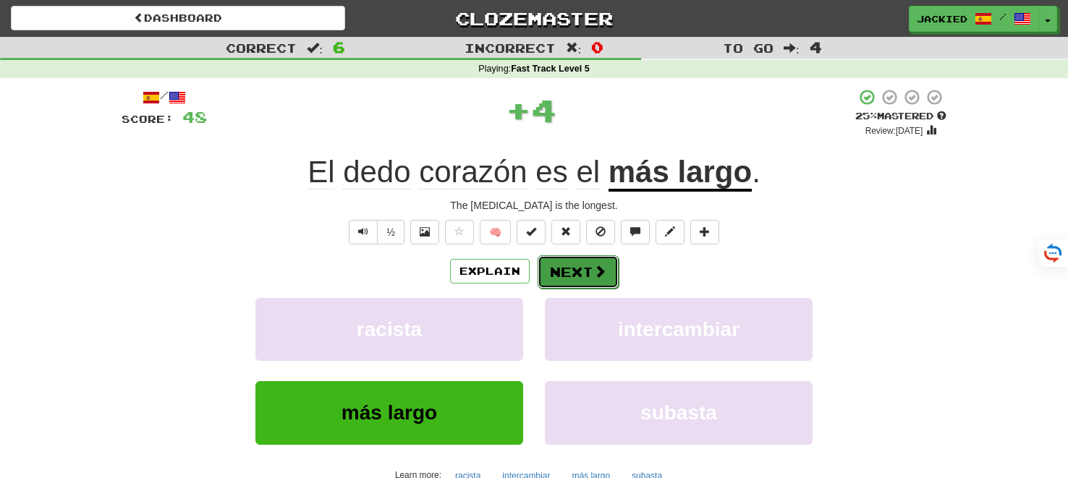
click at [568, 274] on button "Next" at bounding box center [577, 271] width 81 height 33
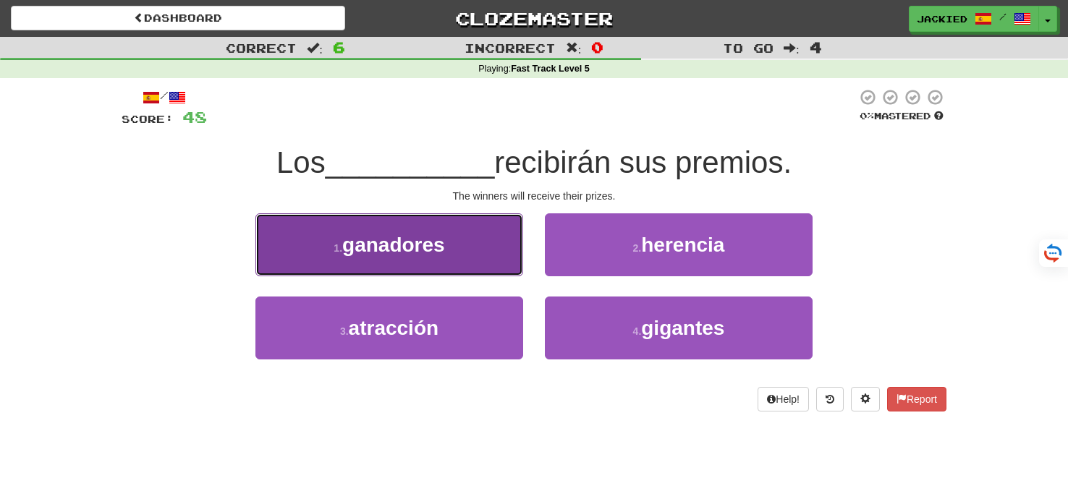
click at [453, 260] on button "1 . ganadores" at bounding box center [389, 244] width 268 height 63
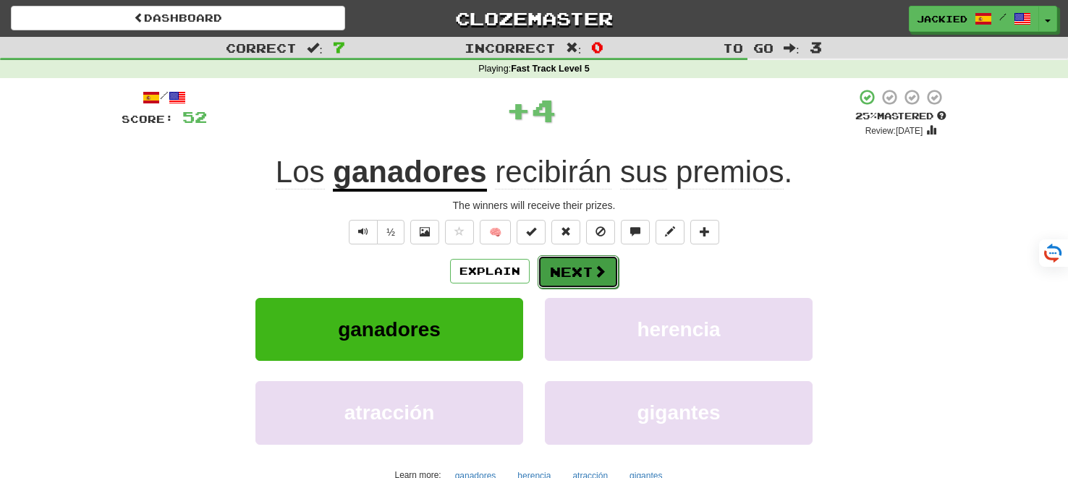
click at [571, 265] on button "Next" at bounding box center [577, 271] width 81 height 33
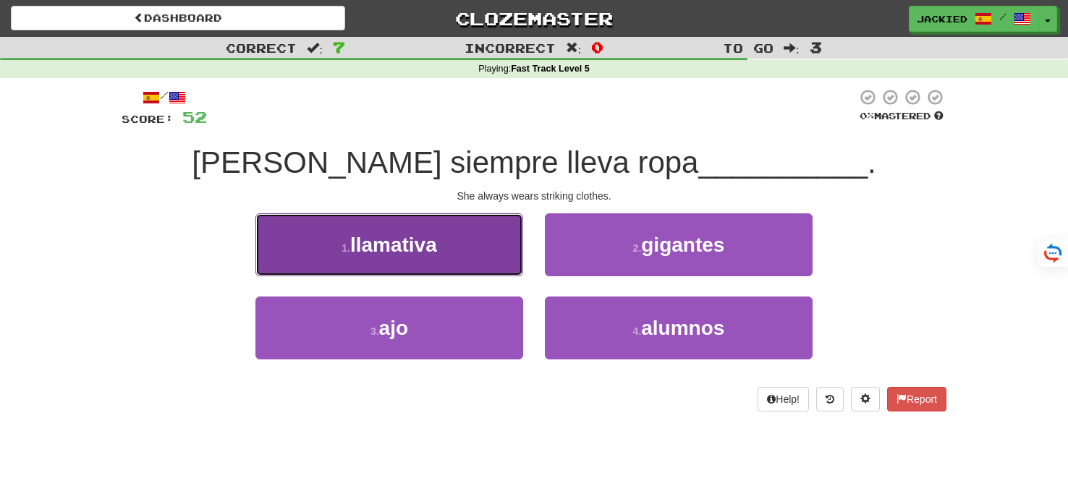
click at [482, 242] on button "1 . llamativa" at bounding box center [389, 244] width 268 height 63
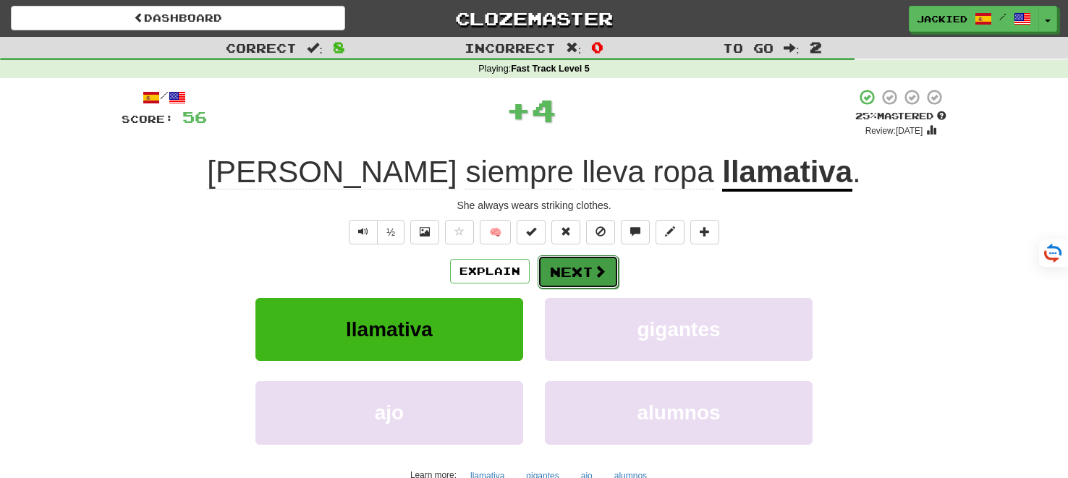
click at [569, 265] on button "Next" at bounding box center [577, 271] width 81 height 33
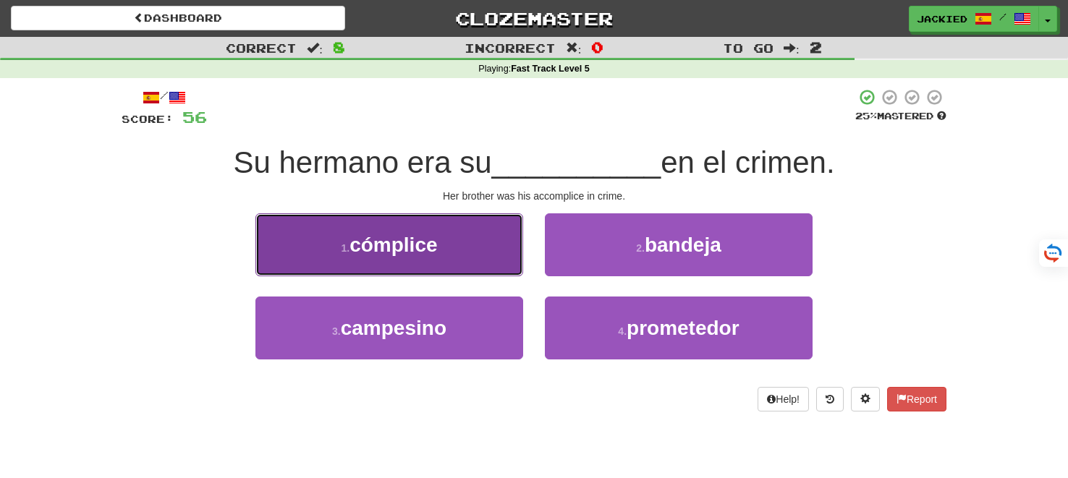
click at [513, 239] on button "1 . cómplice" at bounding box center [389, 244] width 268 height 63
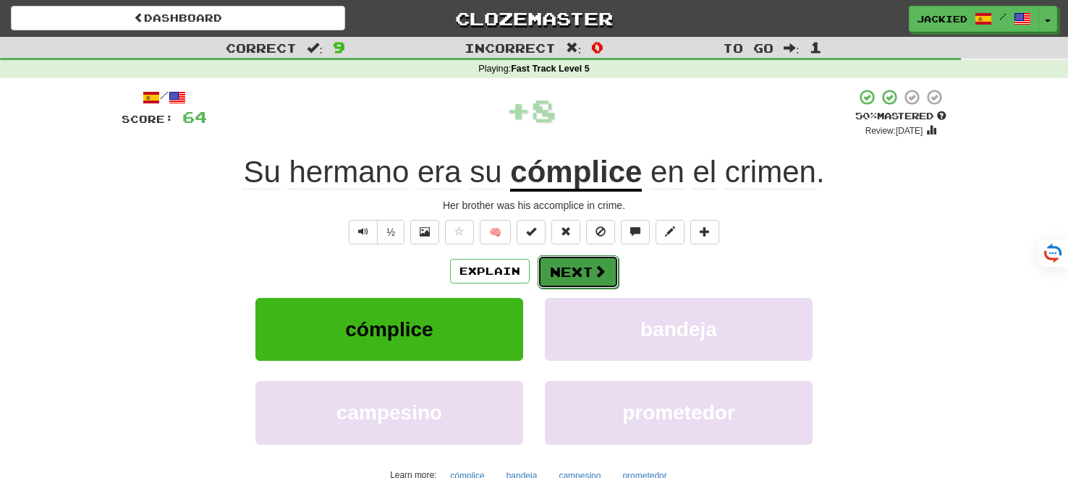
click at [576, 269] on button "Next" at bounding box center [577, 271] width 81 height 33
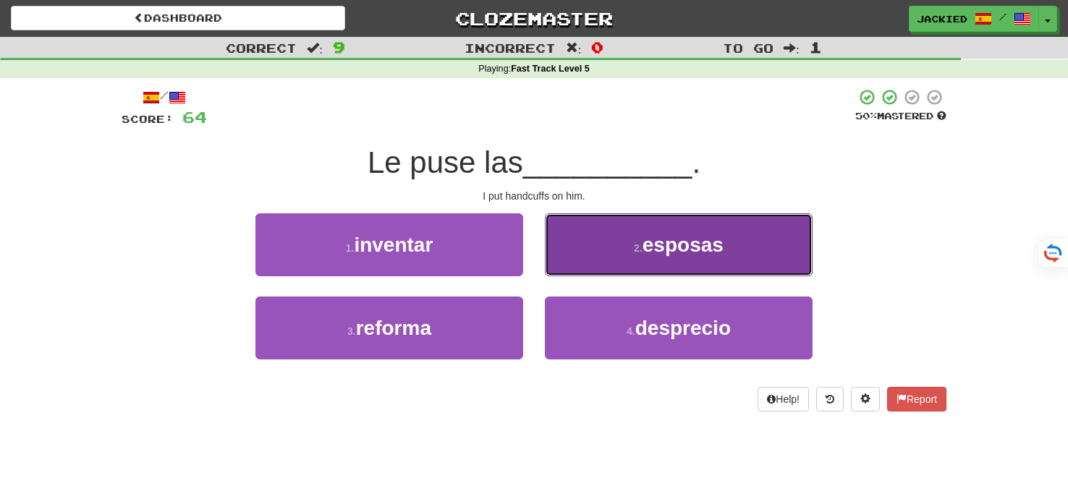
click at [576, 269] on button "2 . esposas" at bounding box center [679, 244] width 268 height 63
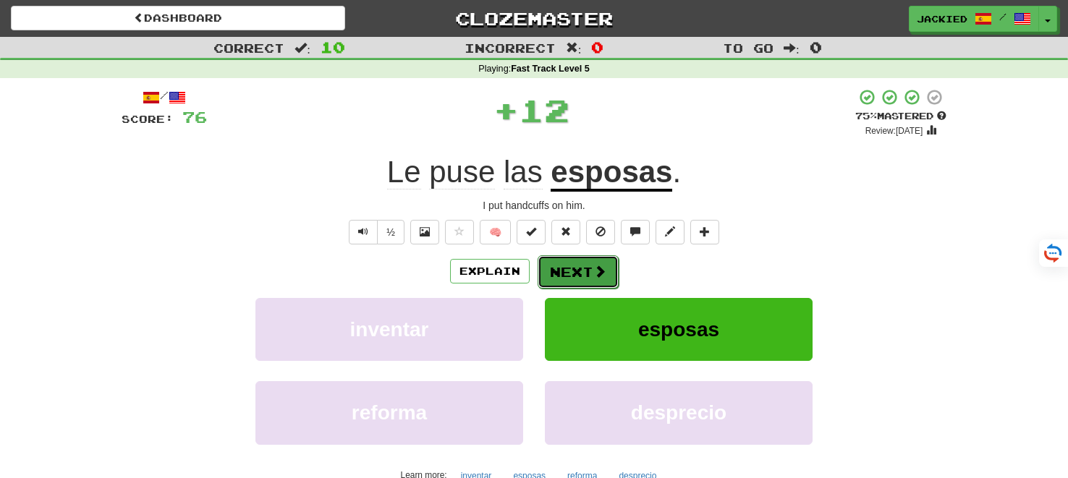
click at [574, 272] on button "Next" at bounding box center [577, 271] width 81 height 33
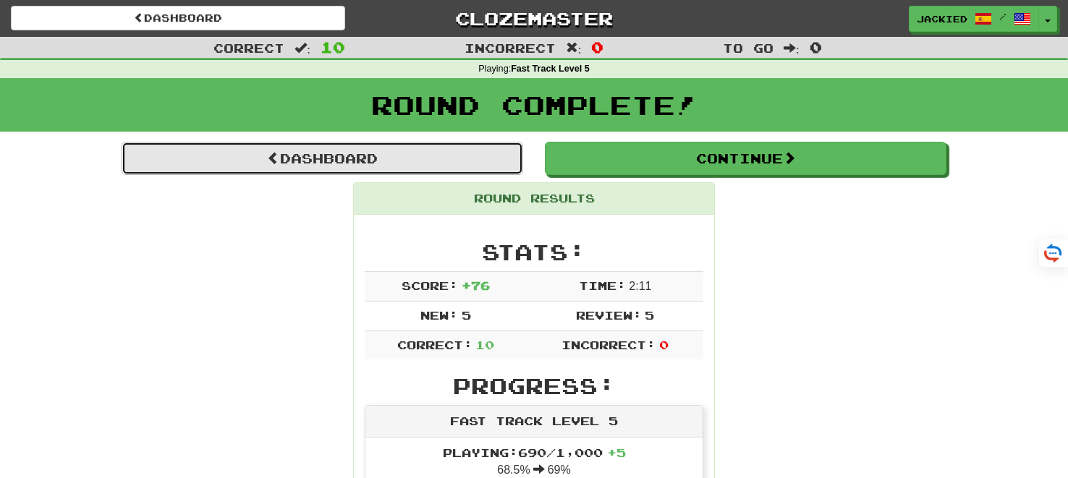
click at [310, 156] on link "Dashboard" at bounding box center [322, 158] width 401 height 33
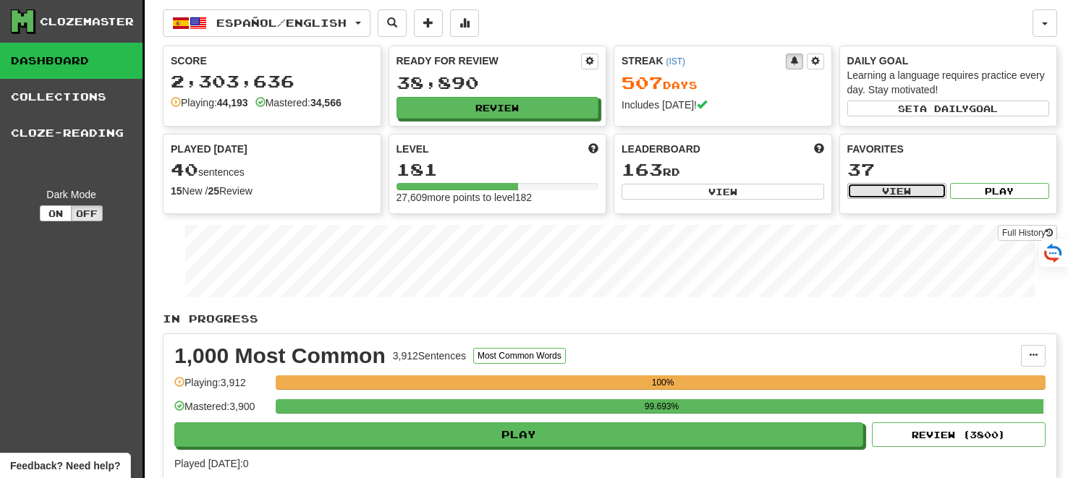
click at [885, 187] on button "View" at bounding box center [896, 191] width 99 height 16
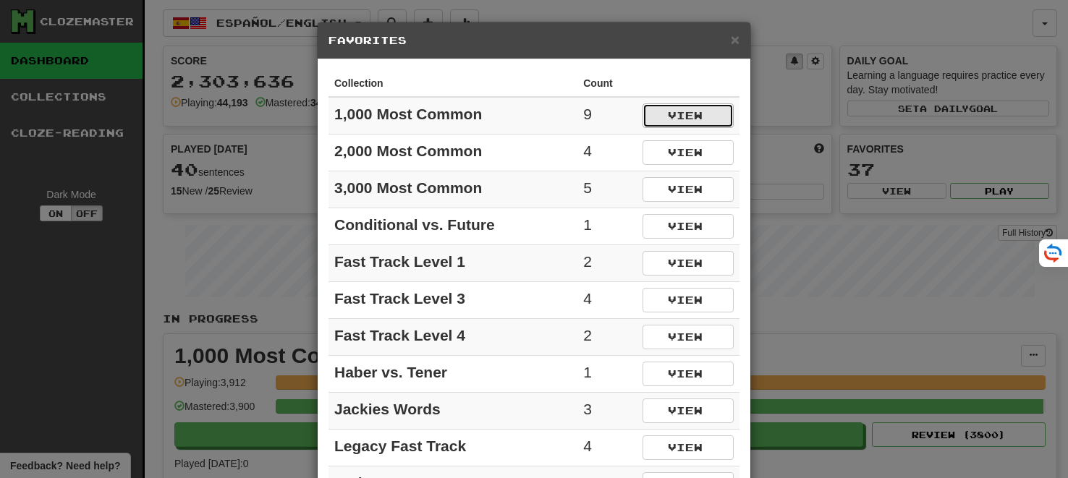
click at [653, 116] on button "View" at bounding box center [687, 115] width 91 height 25
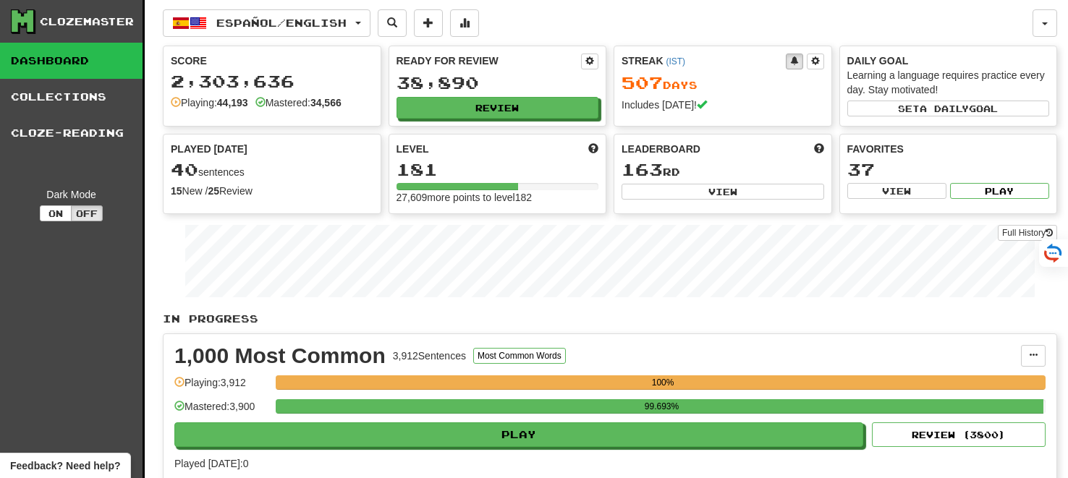
select select "*********"
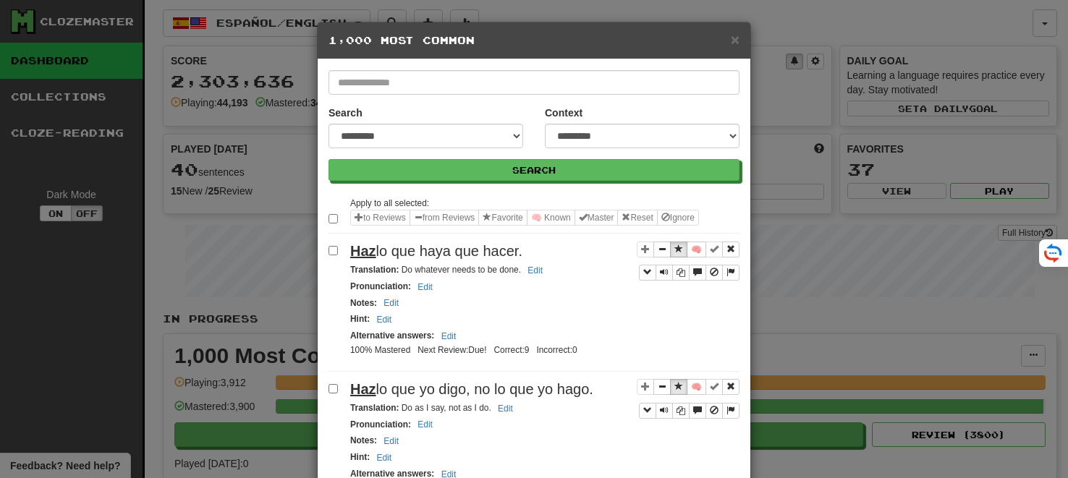
click at [738, 110] on div "**********" at bounding box center [642, 127] width 195 height 43
select select "*****"
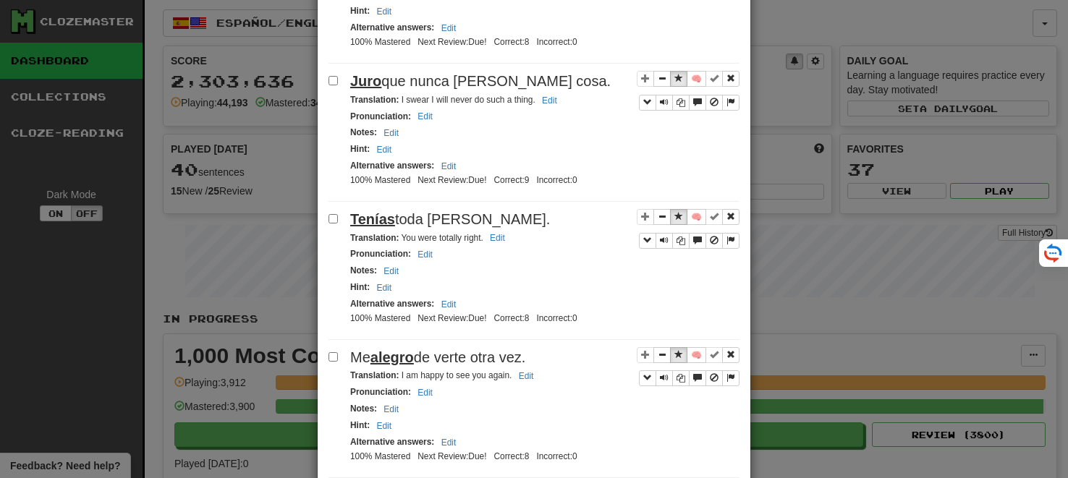
scroll to position [1126, 0]
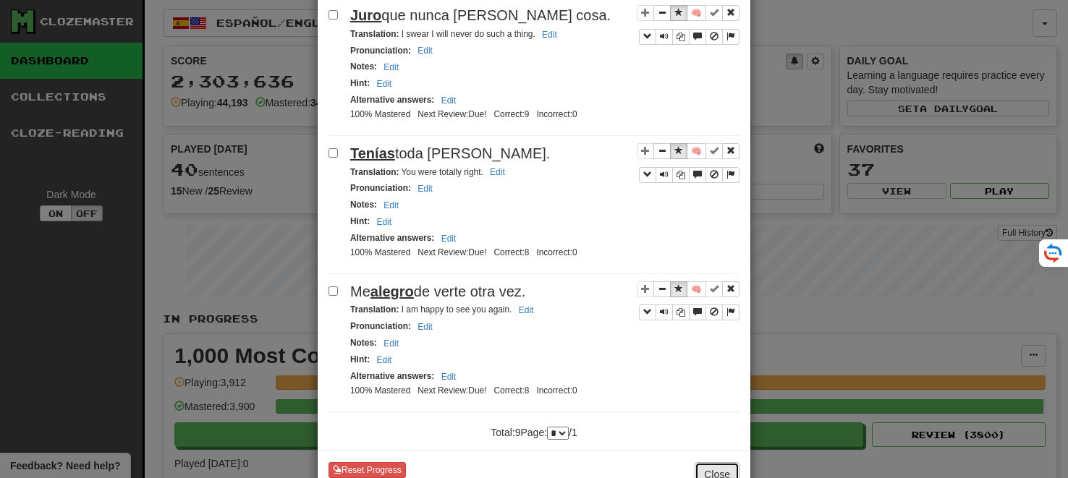
click at [710, 462] on button "Close" at bounding box center [716, 474] width 45 height 25
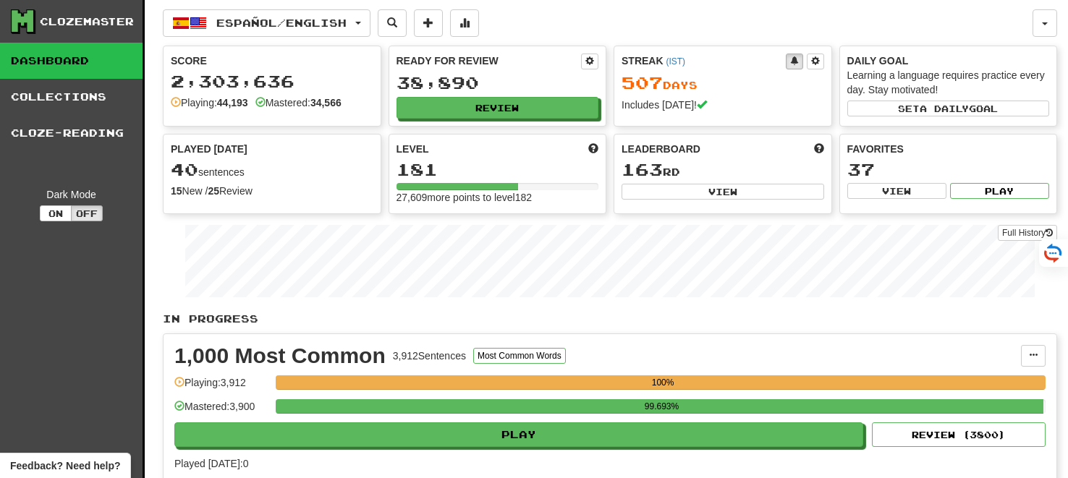
scroll to position [2171, 0]
